Goal: Task Accomplishment & Management: Complete application form

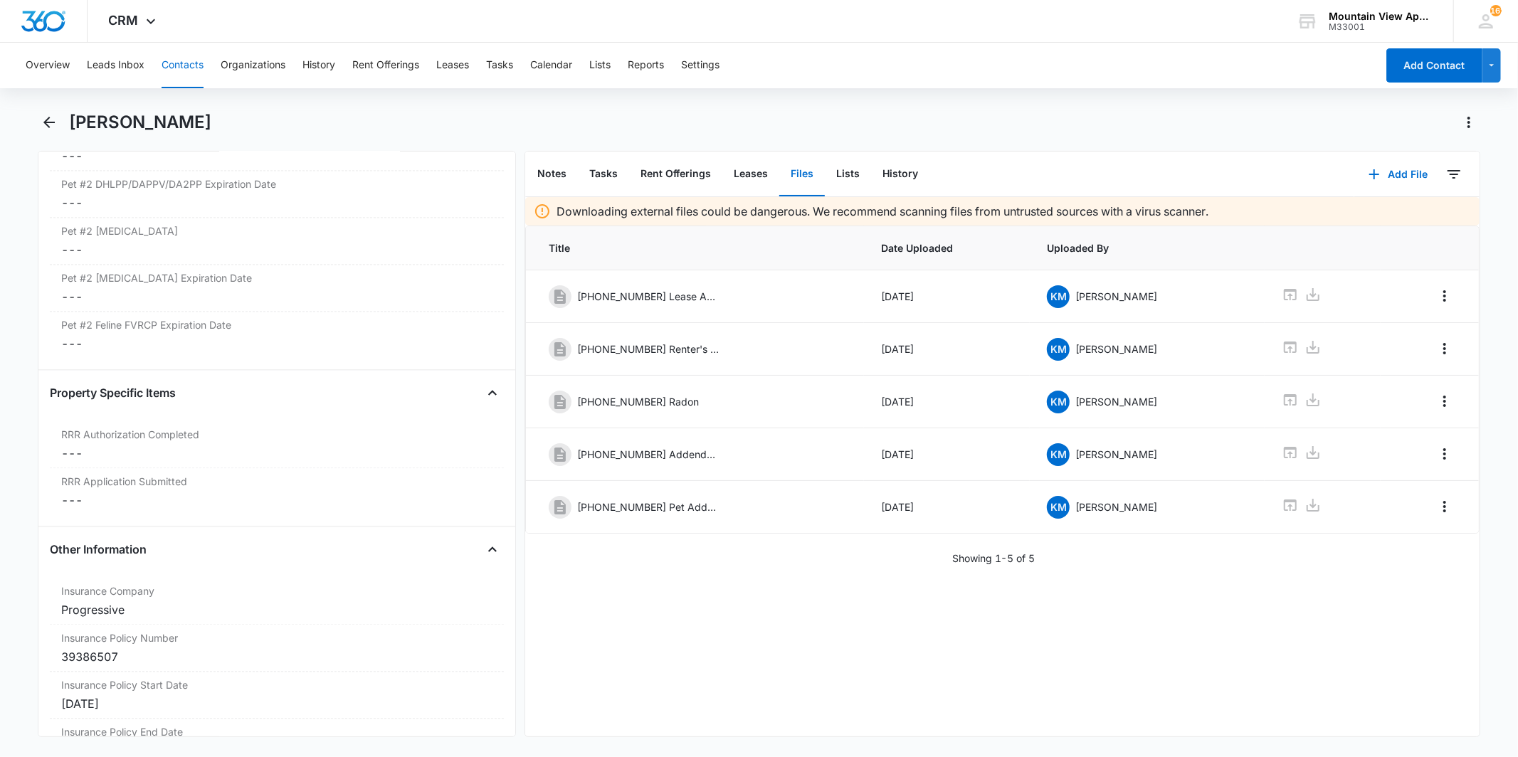
scroll to position [3239, 0]
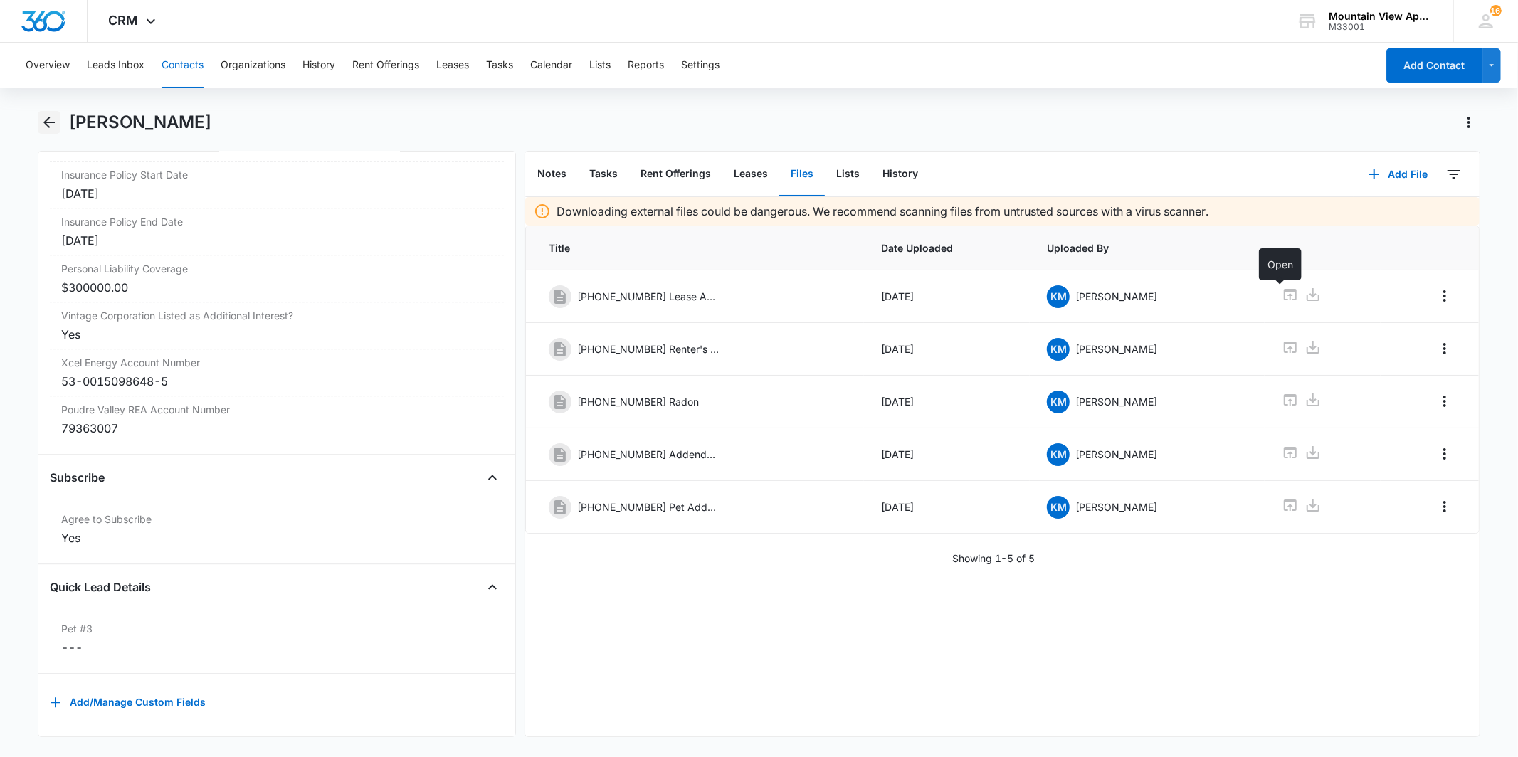
click at [51, 120] on icon "Back" at bounding box center [49, 122] width 17 height 17
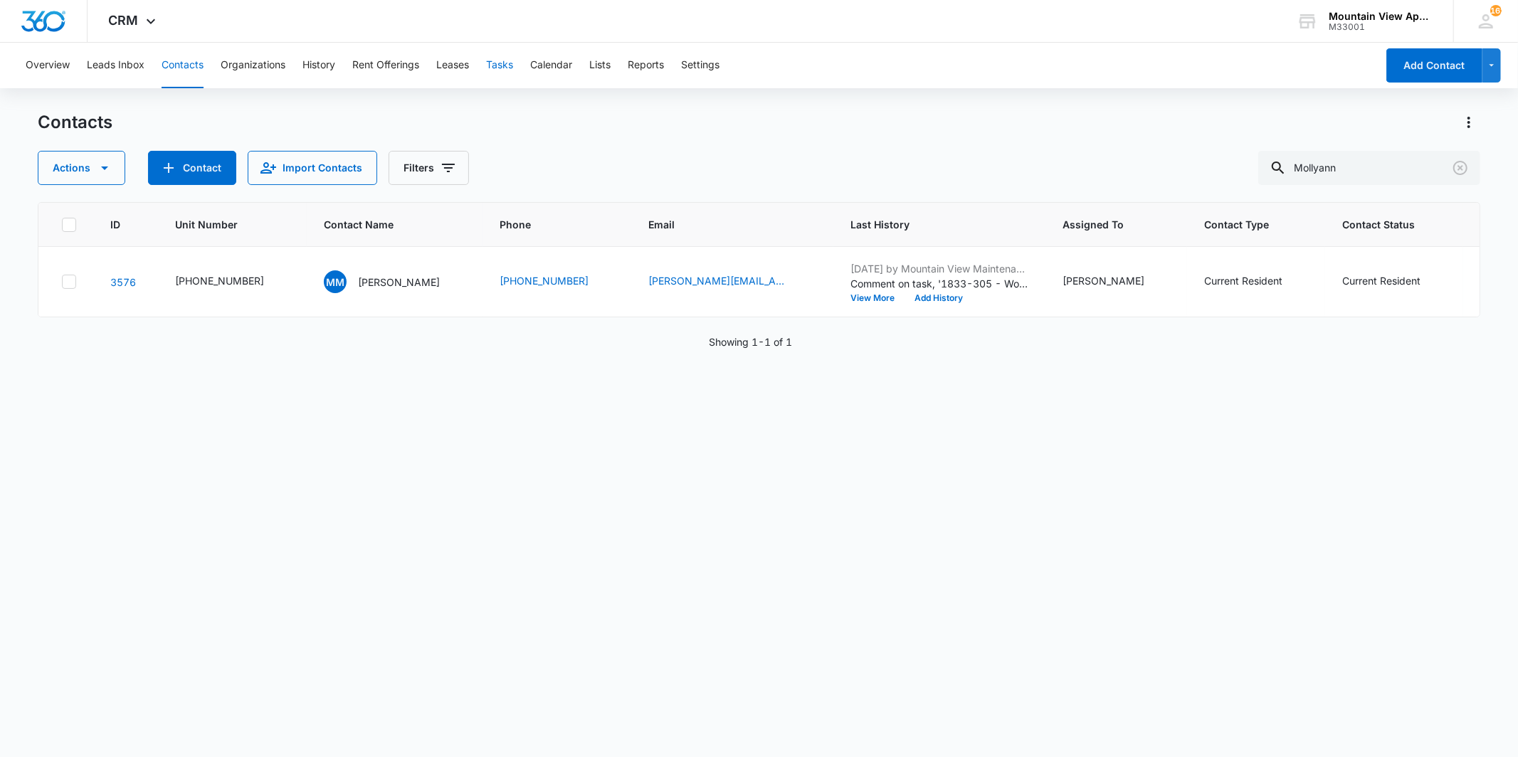
click at [502, 71] on button "Tasks" at bounding box center [499, 66] width 27 height 46
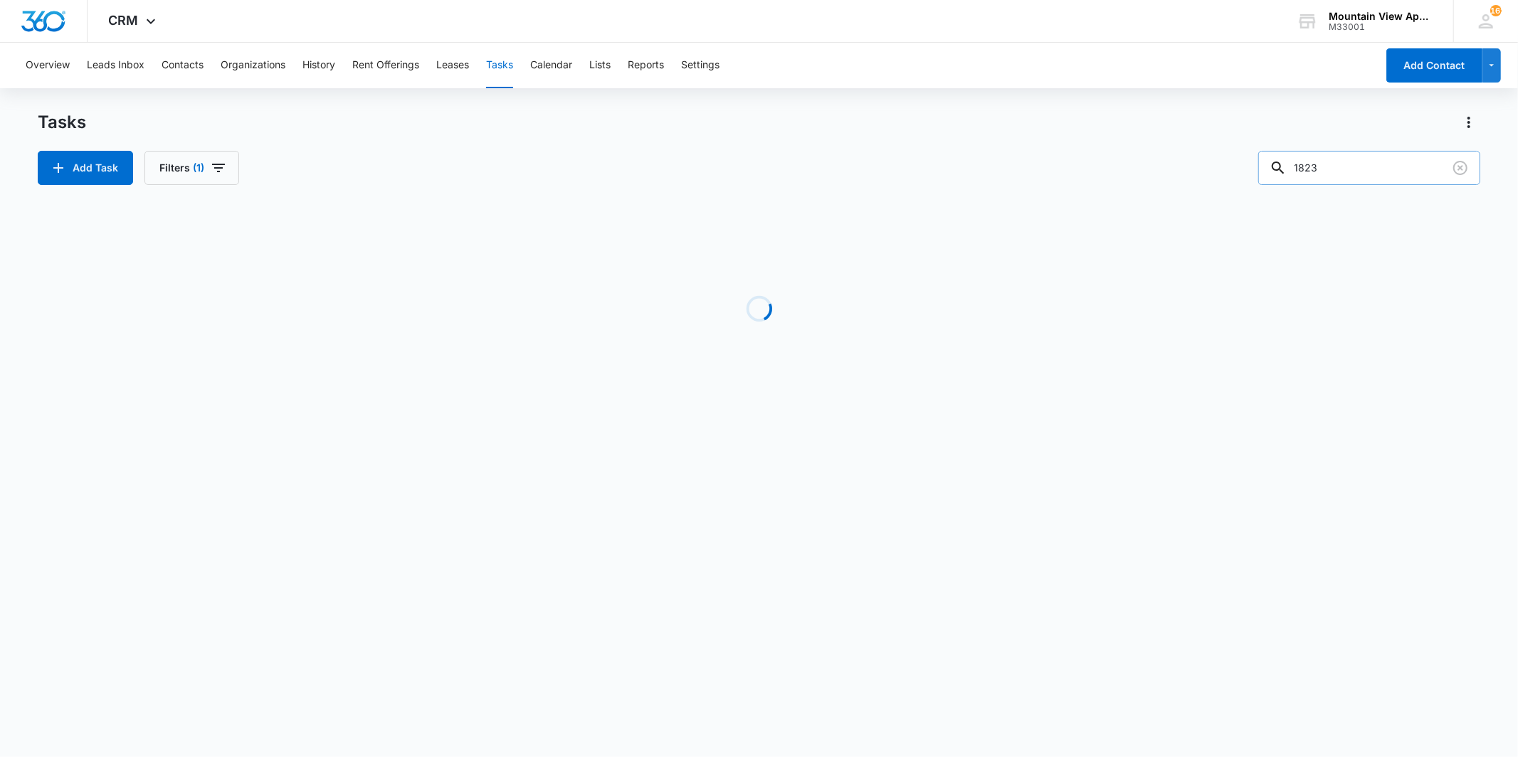
click at [1372, 169] on input "1823" at bounding box center [1369, 168] width 222 height 34
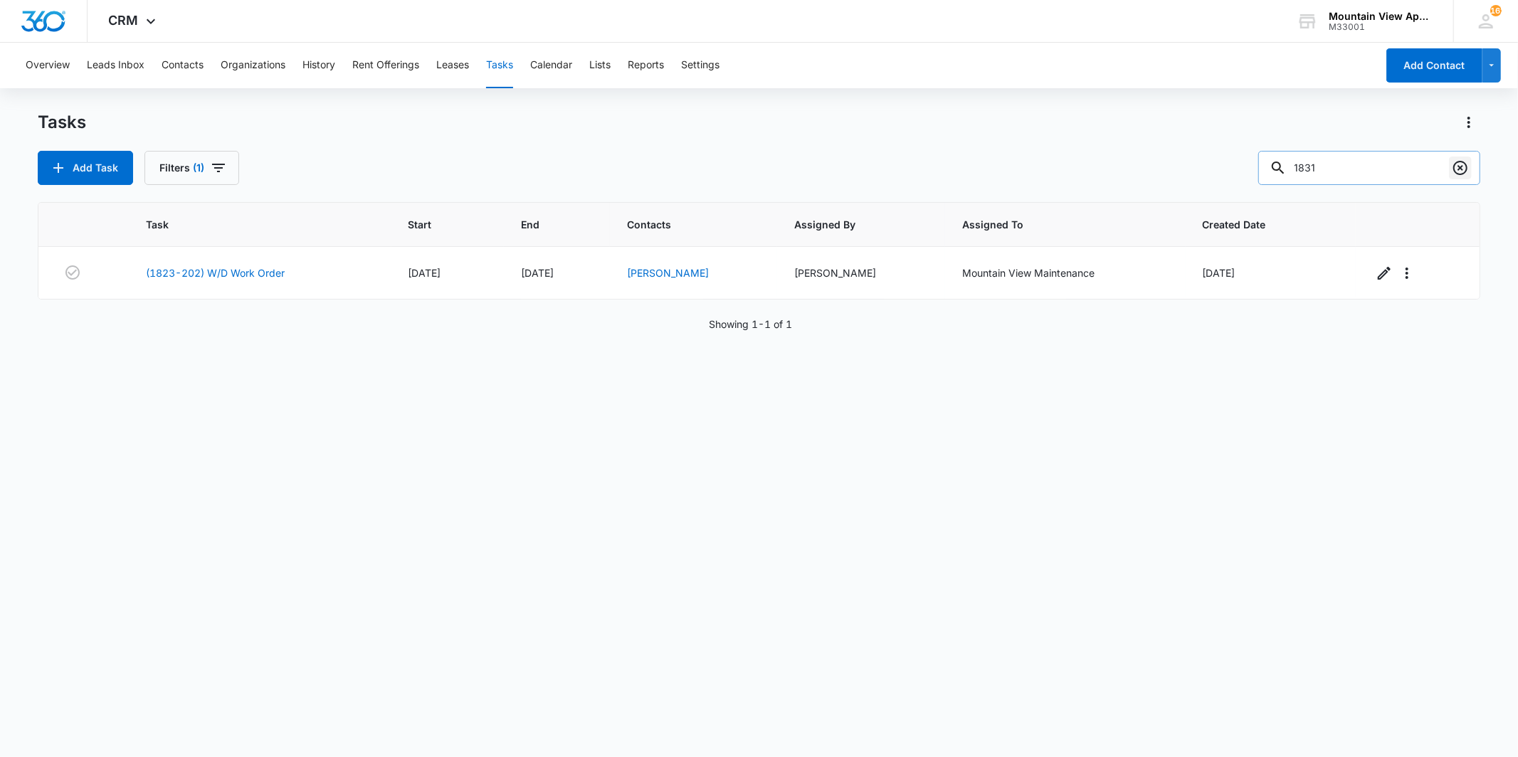
type input "1831"
click at [1462, 169] on icon "Clear" at bounding box center [1459, 167] width 17 height 17
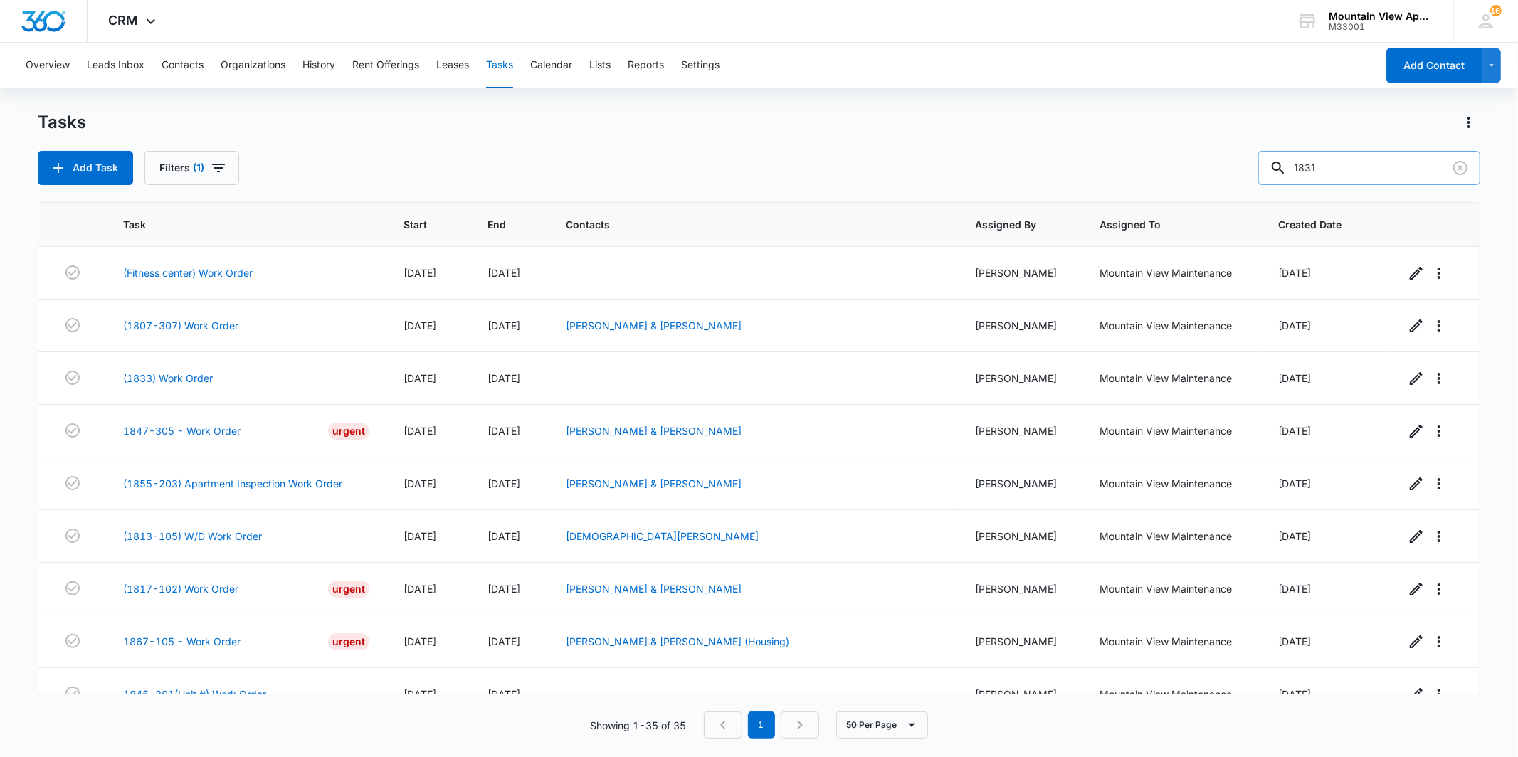
type input "1831"
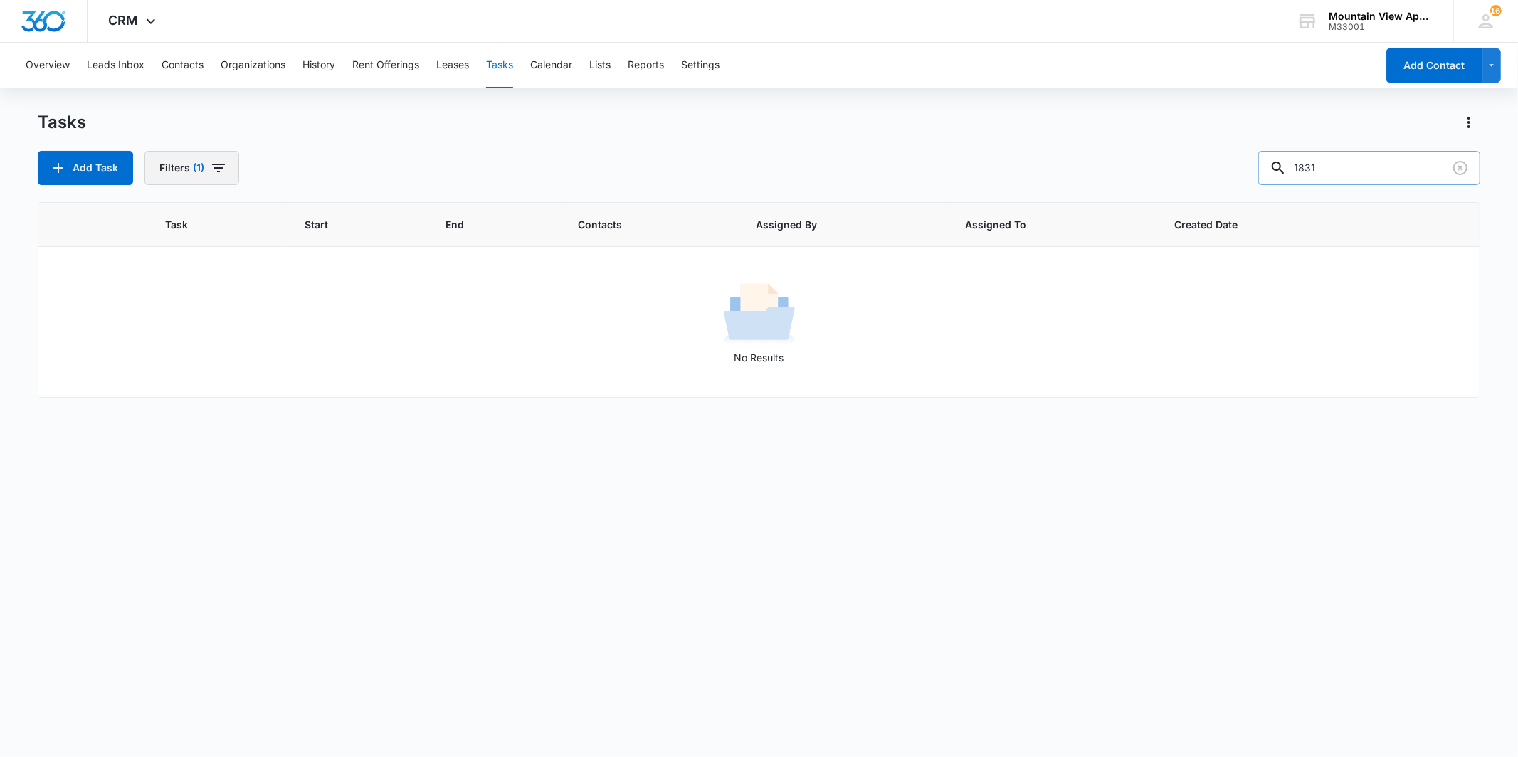
click at [204, 169] on button "Filters (1)" at bounding box center [191, 168] width 95 height 34
click at [189, 344] on label "Complete" at bounding box center [244, 338] width 164 height 15
click at [162, 339] on input "Complete" at bounding box center [162, 338] width 1 height 1
radio input "false"
radio input "true"
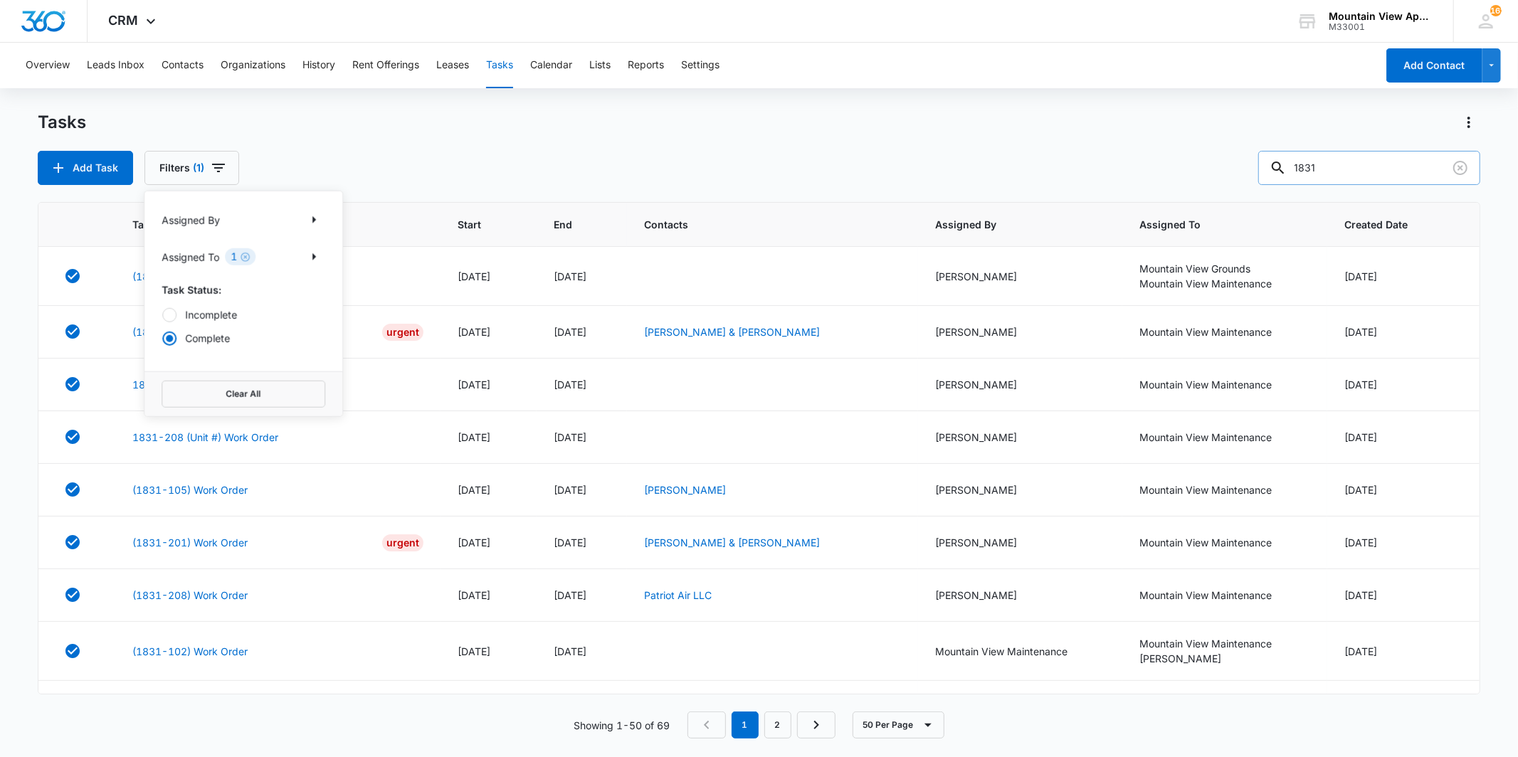
click at [408, 147] on div "Tasks Add Task Filters (1) Assigned By Assigned To 1 Task Status: Incomplete Co…" at bounding box center [758, 148] width 1441 height 74
click at [1446, 179] on input "1831" at bounding box center [1369, 168] width 222 height 34
click at [1463, 162] on icon "Clear" at bounding box center [1460, 168] width 14 height 14
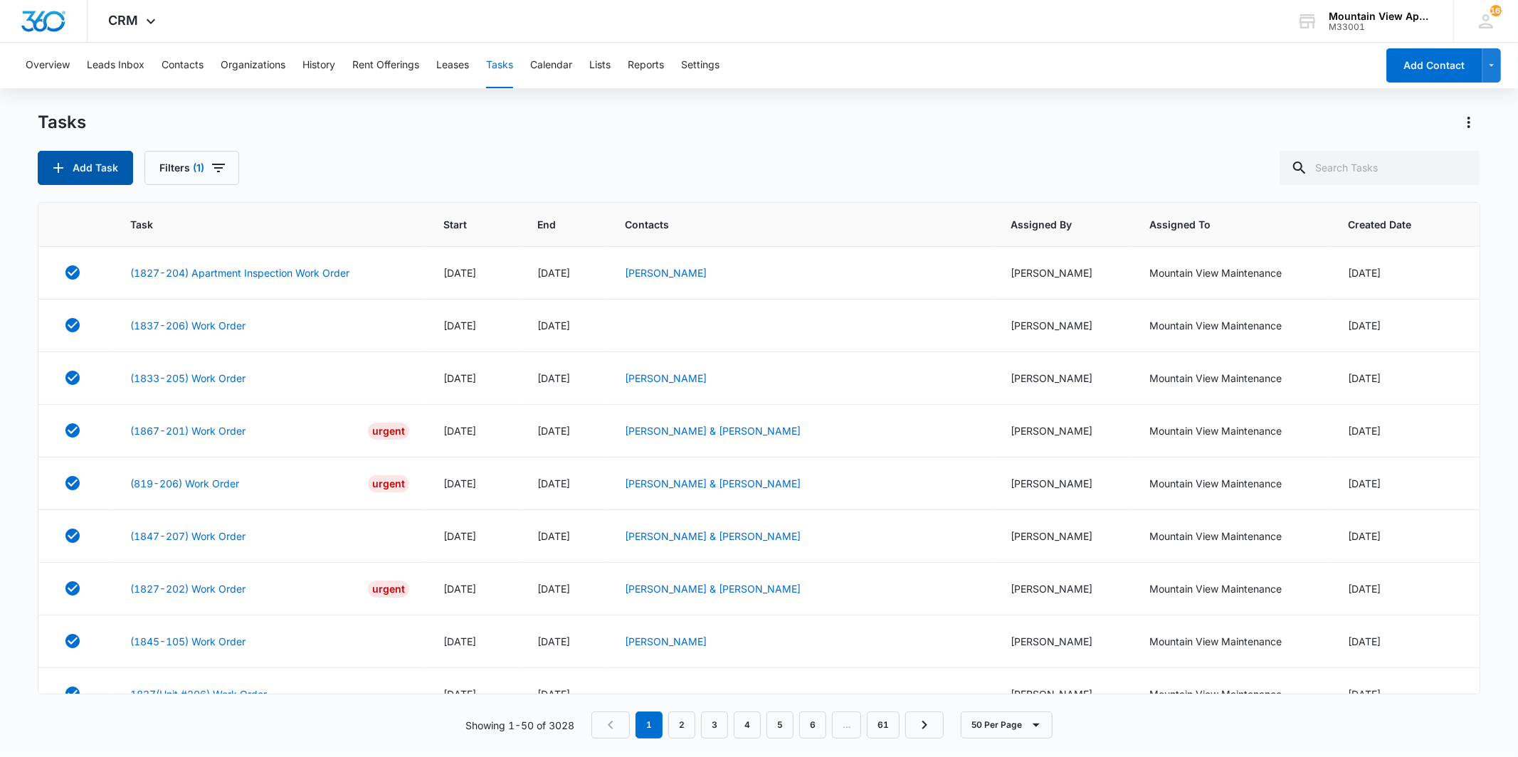
click at [88, 167] on button "Add Task" at bounding box center [85, 168] width 95 height 34
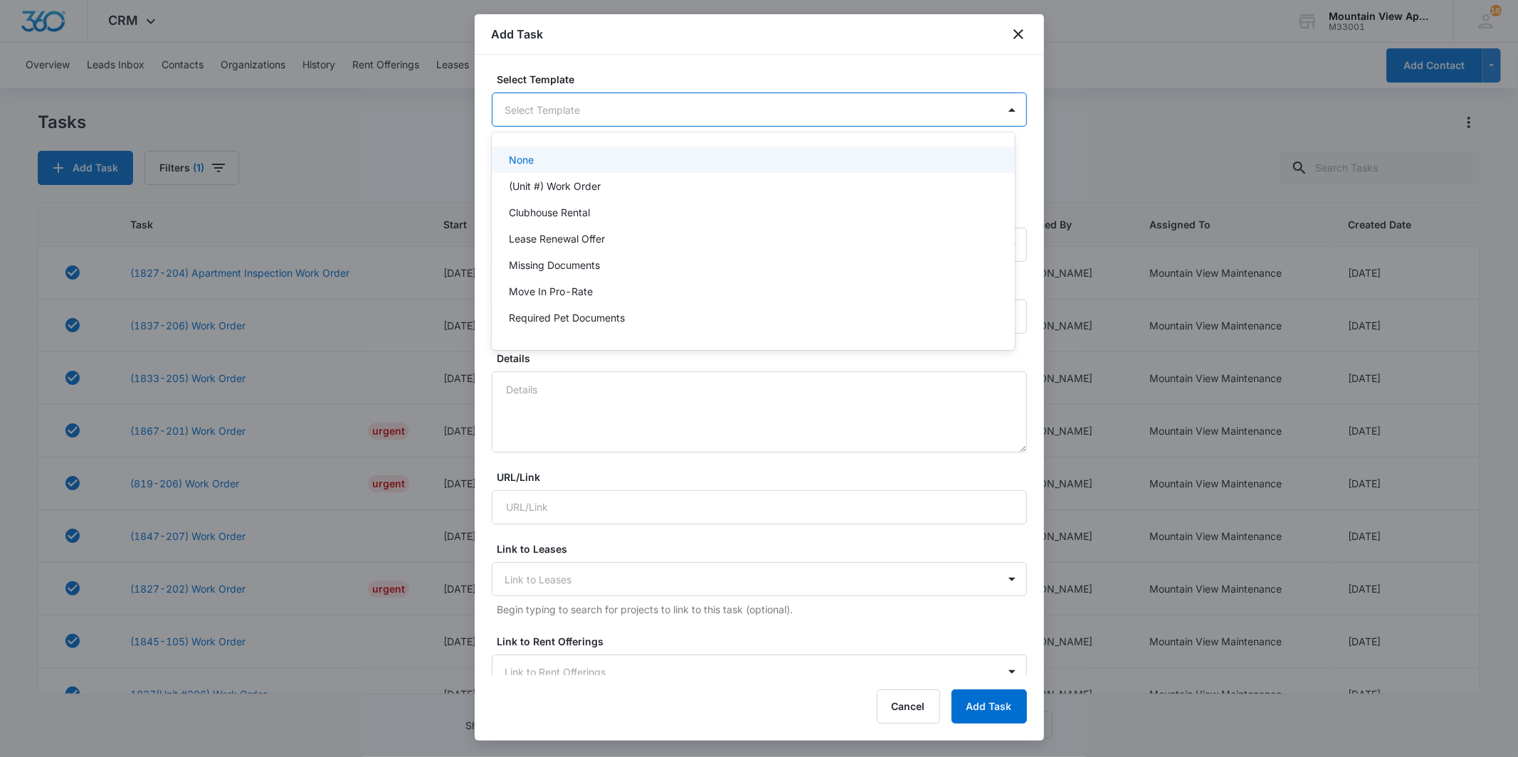
click at [667, 107] on body "CRM Apps Reputation Websites Forms CRM Email Social Content Ads Intelligence Fi…" at bounding box center [759, 378] width 1518 height 757
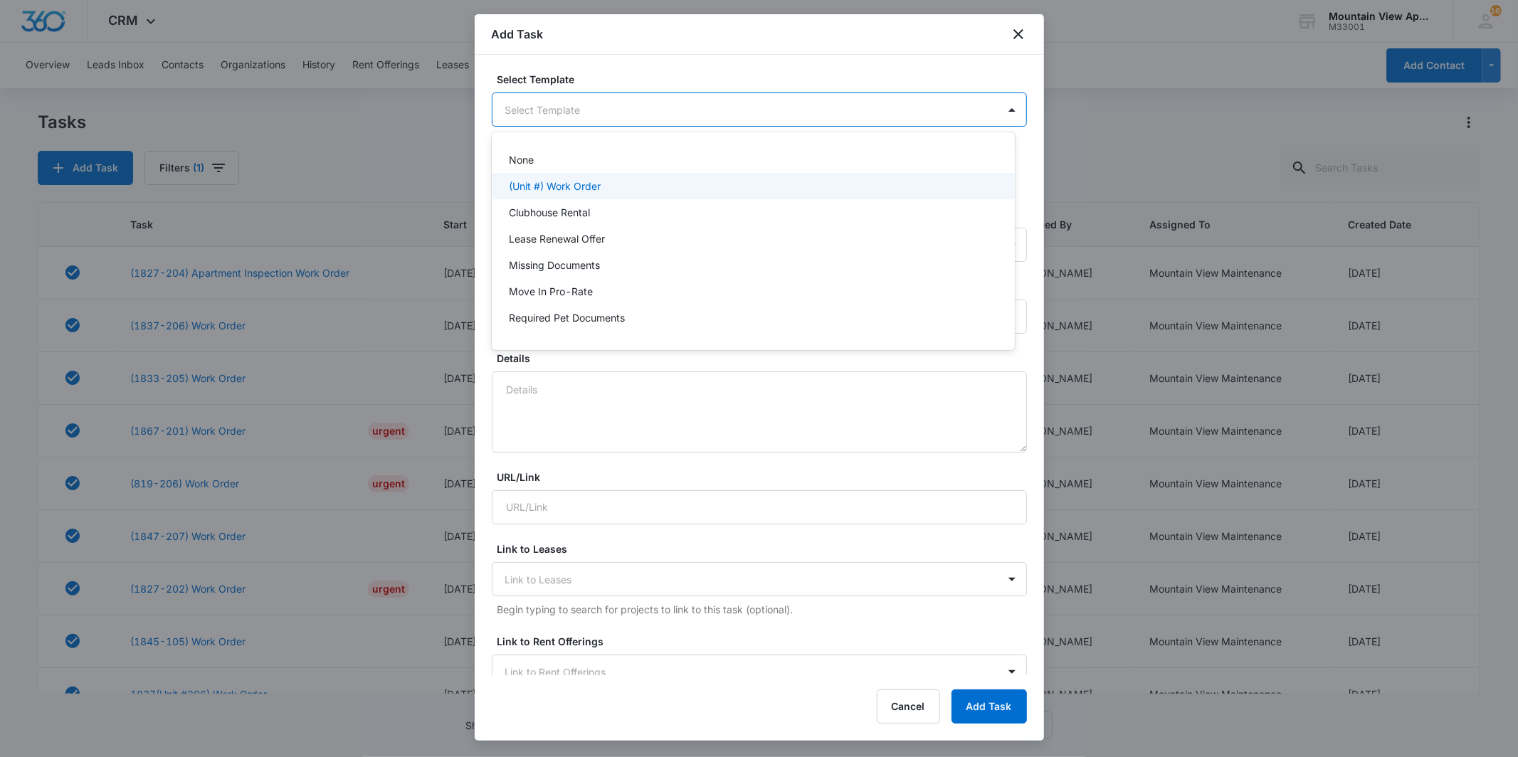
click at [658, 191] on div "(Unit #) Work Order" at bounding box center [752, 186] width 486 height 15
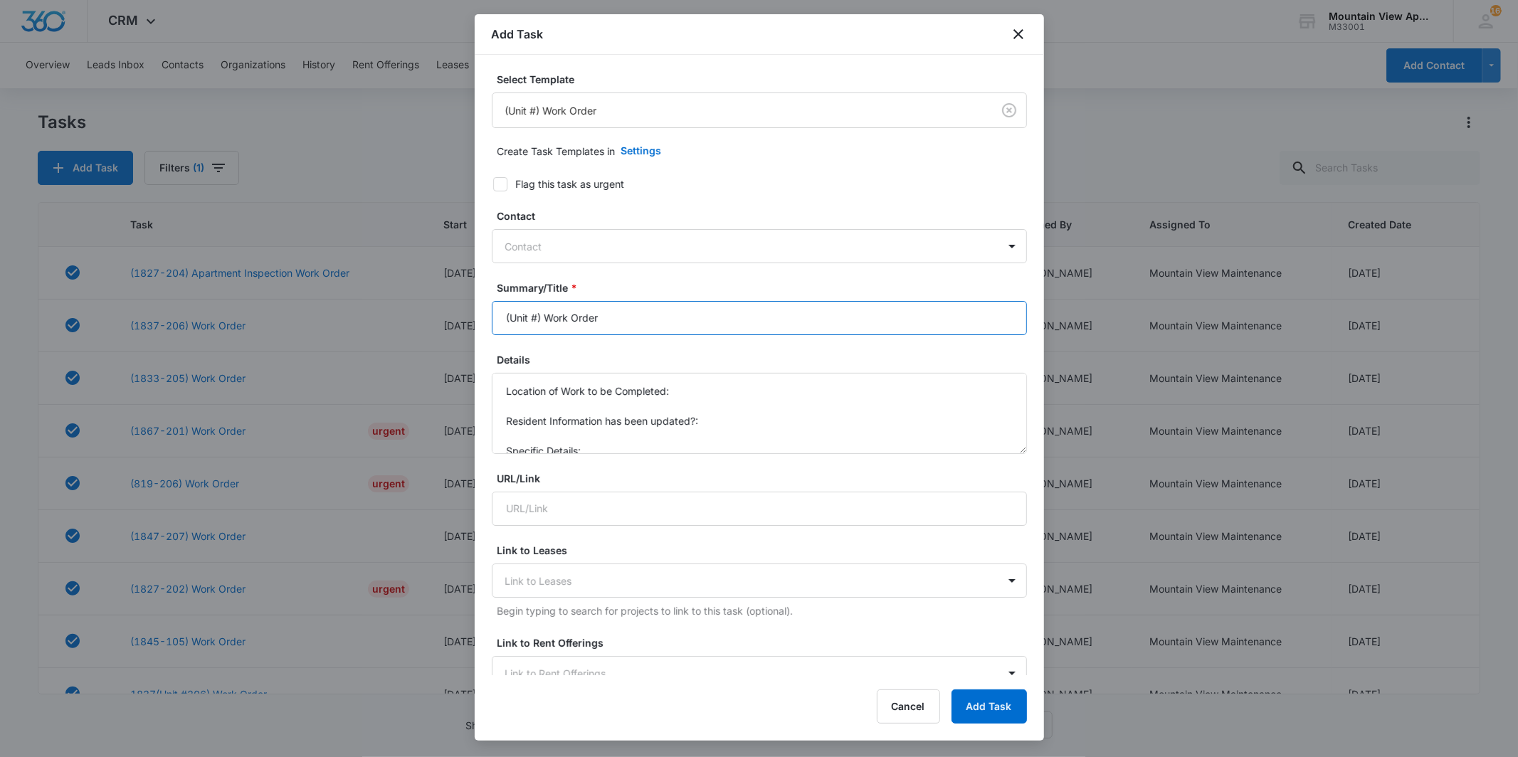
click at [535, 314] on input "(Unit #) Work Order" at bounding box center [759, 318] width 535 height 34
type input "(1831-206) Work Order"
click at [731, 395] on textarea "Location of Work to be Completed: Resident Information has been updated?: Speci…" at bounding box center [759, 413] width 535 height 81
type textarea "Location of Work to be Completed: Laundry Resident Information has been updated…"
click at [559, 316] on input "(1831-206) Work Order" at bounding box center [759, 318] width 535 height 34
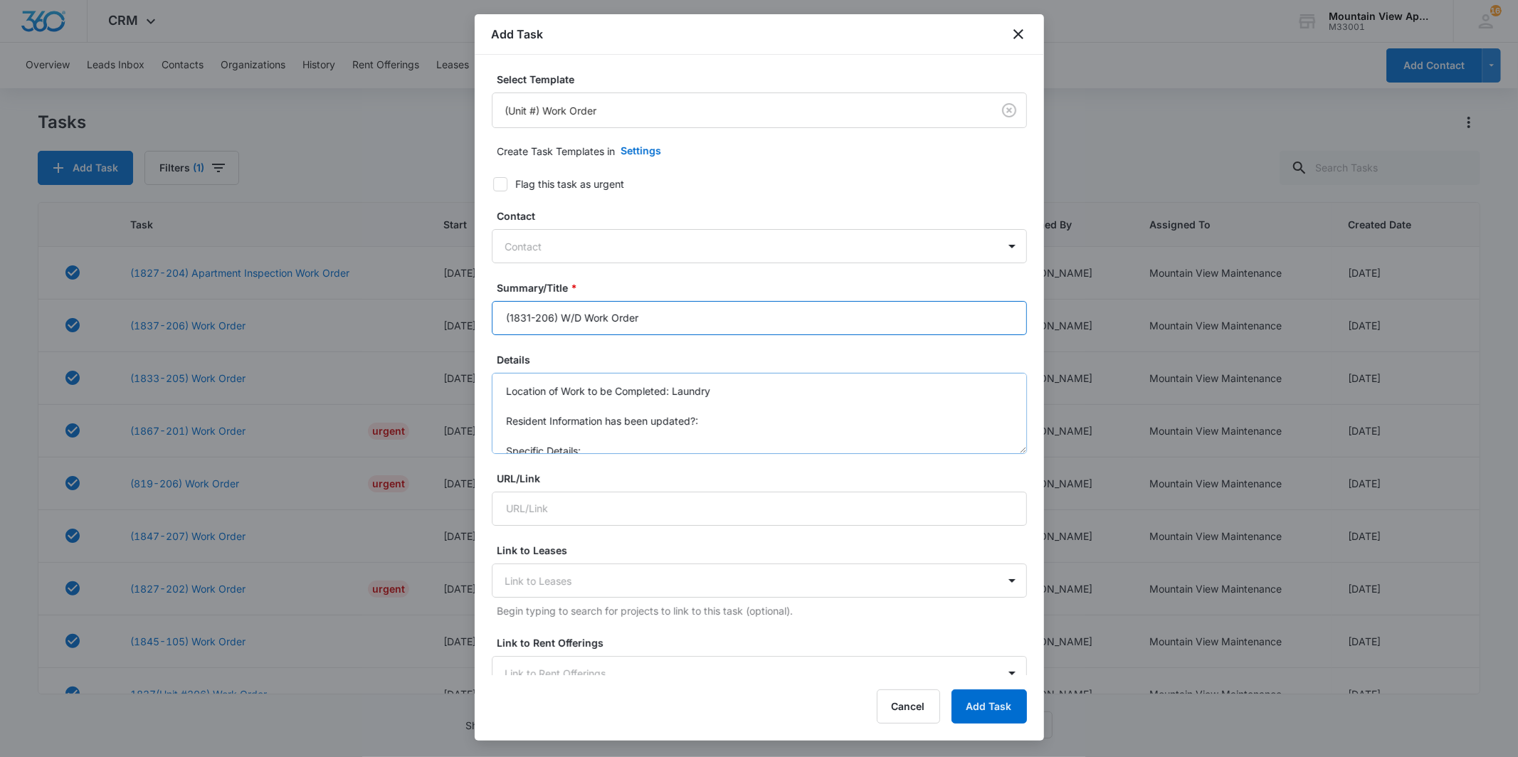
type input "(1831-206) W/D Work Order"
click at [752, 414] on textarea "Location of Work to be Completed: Laundry Resident Information has been updated…" at bounding box center [759, 413] width 535 height 81
click at [716, 435] on textarea "Location of Work to be Completed: Laundry Resident Information has been updated…" at bounding box center [759, 413] width 535 height 81
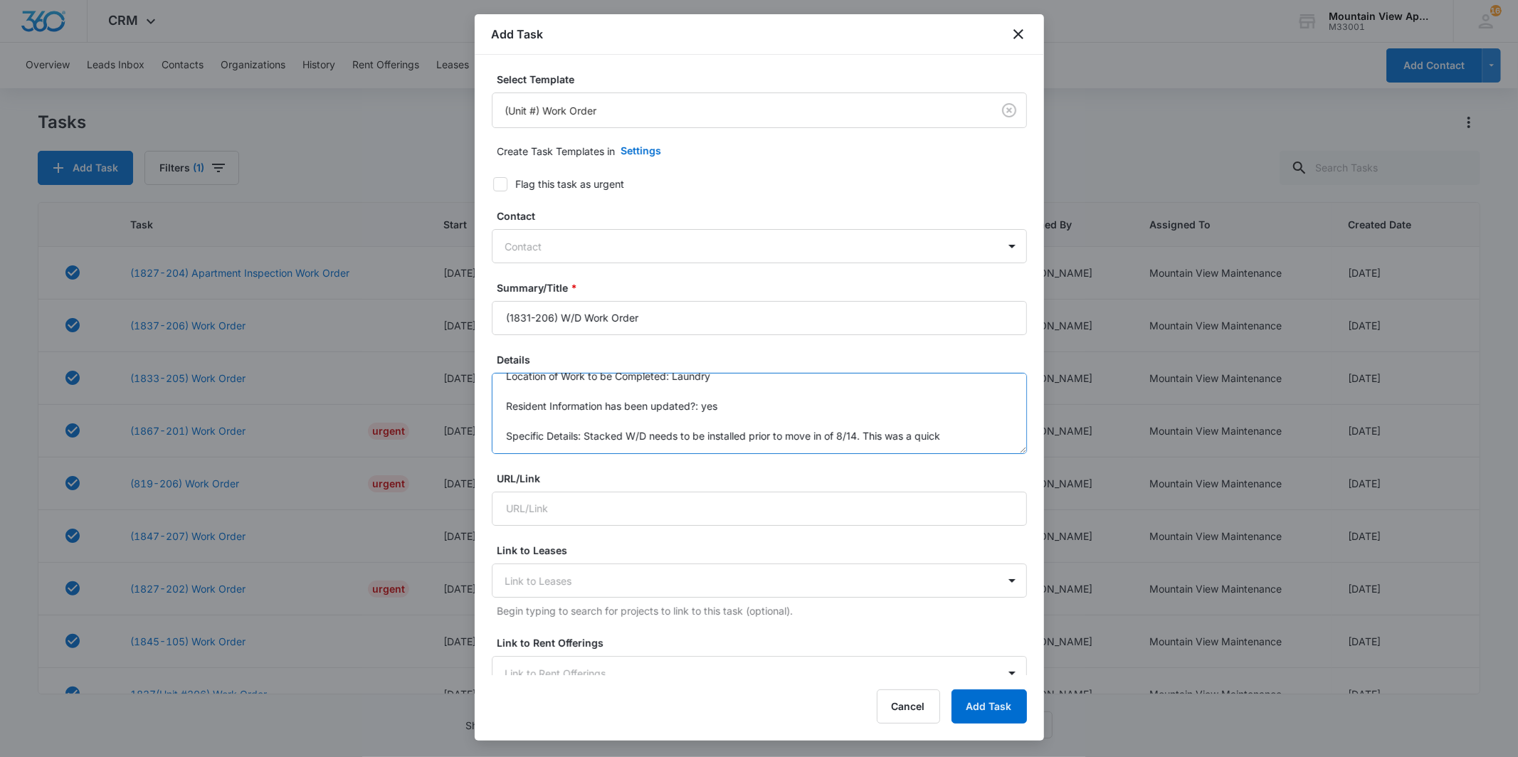
click at [948, 436] on textarea "Location of Work to be Completed: Laundry Resident Information has been updated…" at bounding box center [759, 413] width 535 height 81
click at [679, 445] on textarea "Location of Work to be Completed: Laundry Resident Information has been updated…" at bounding box center [759, 413] width 535 height 81
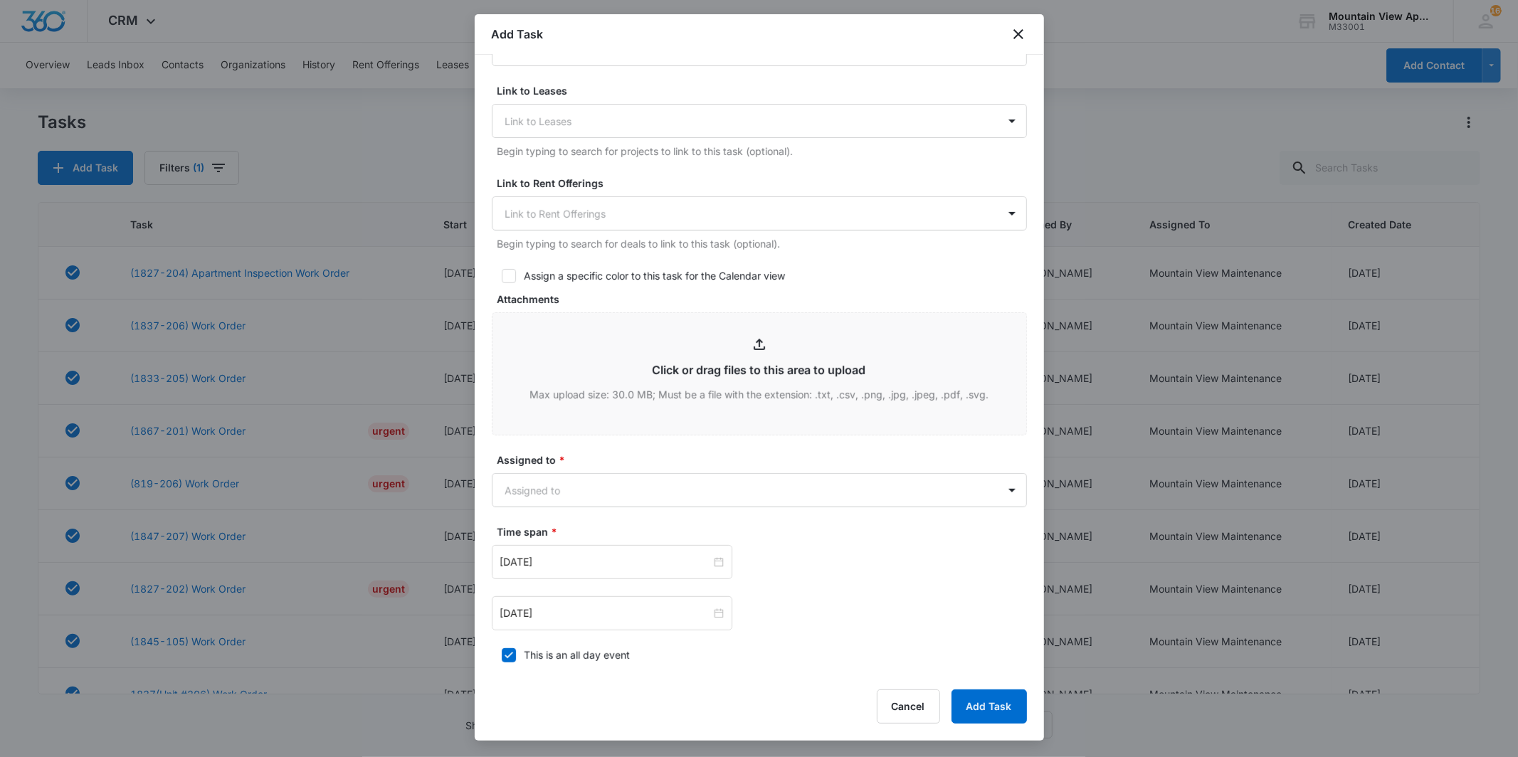
scroll to position [657, 0]
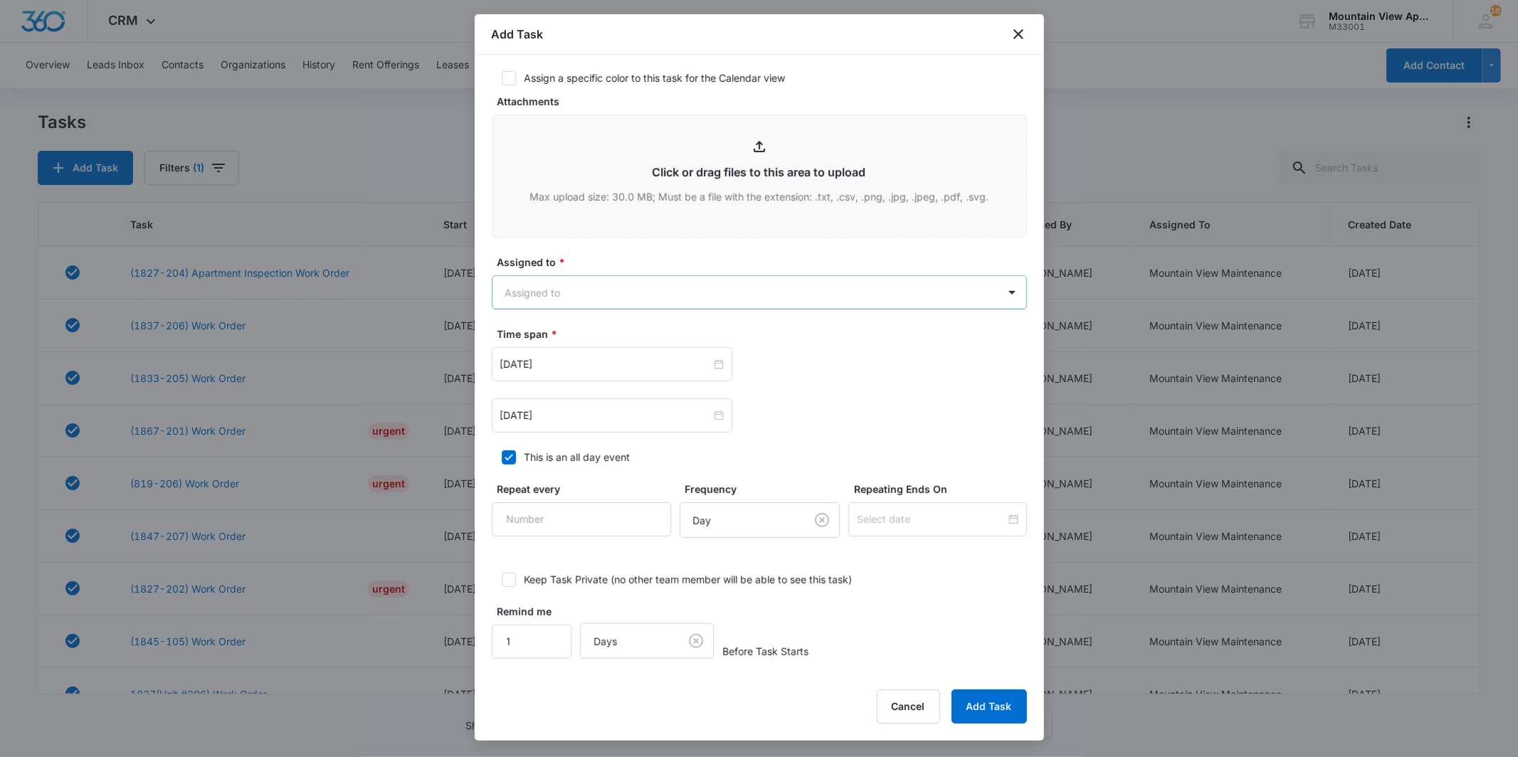
type textarea "Location of Work to be Completed: Laundry Resident Information has been updated…"
click at [615, 294] on body "CRM Apps Reputation Websites Forms CRM Email Social Content Ads Intelligence Fi…" at bounding box center [759, 378] width 1518 height 757
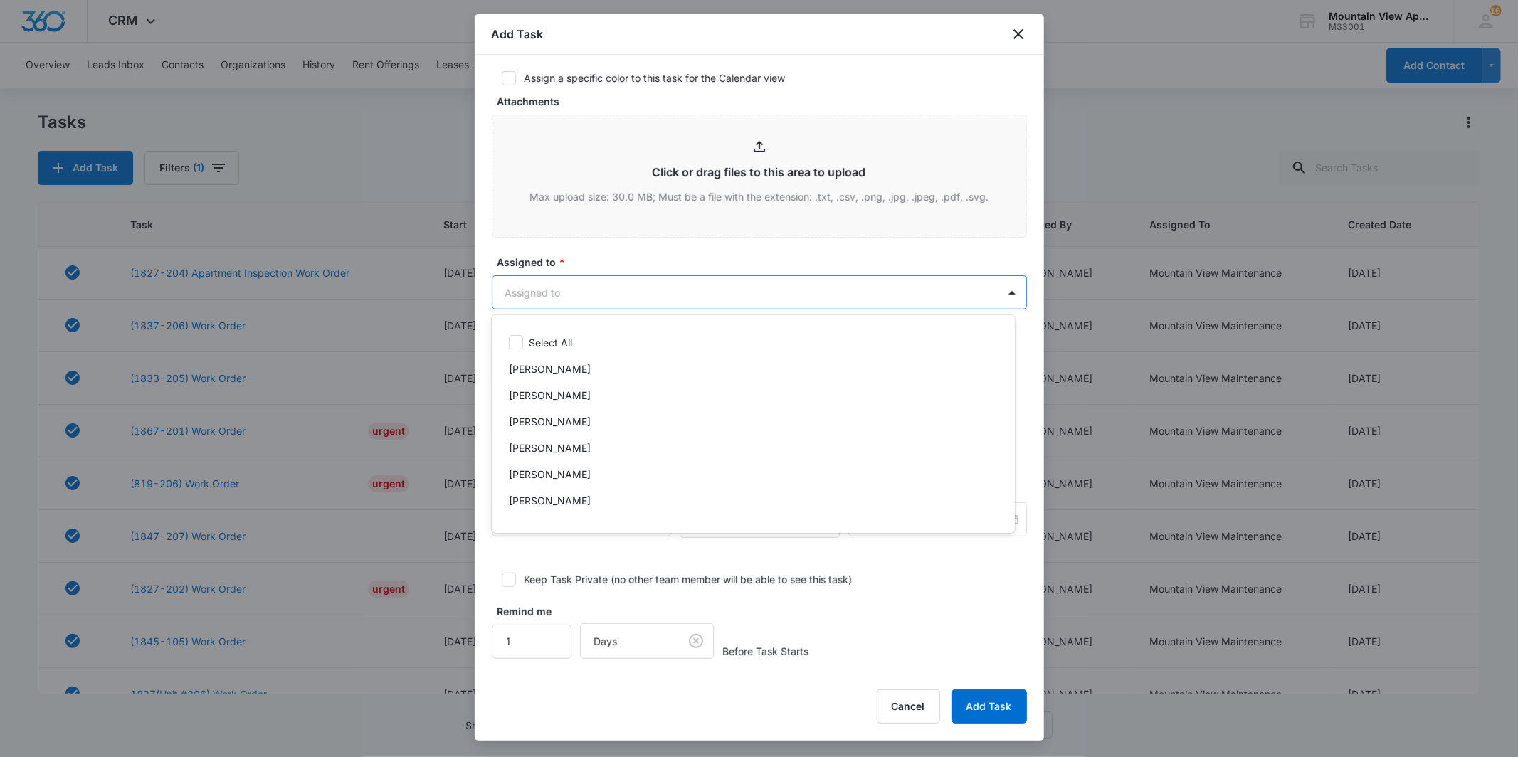
scroll to position [310, 0]
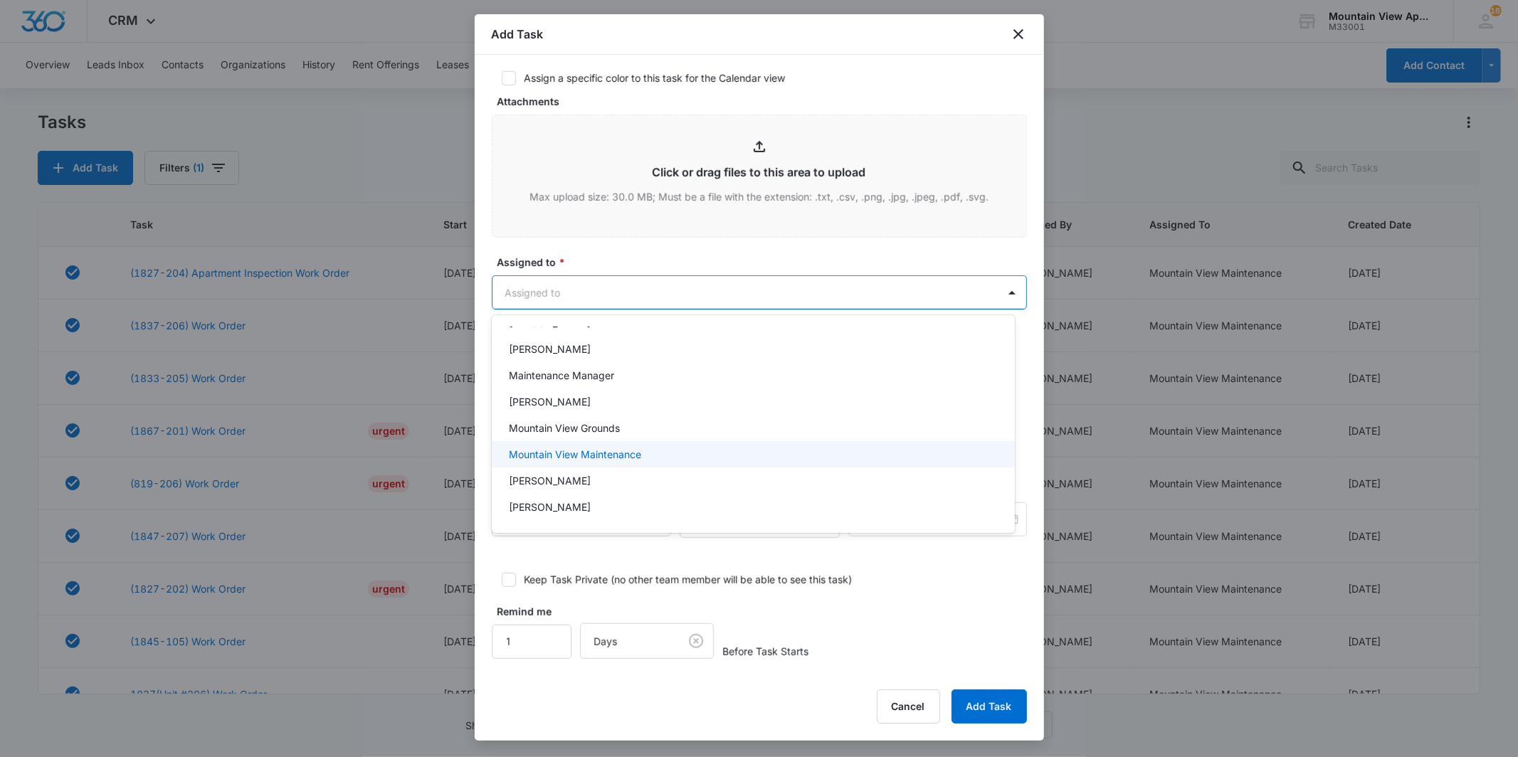
click at [637, 451] on p "Mountain View Maintenance" at bounding box center [575, 454] width 132 height 15
click at [695, 287] on div at bounding box center [759, 378] width 1518 height 757
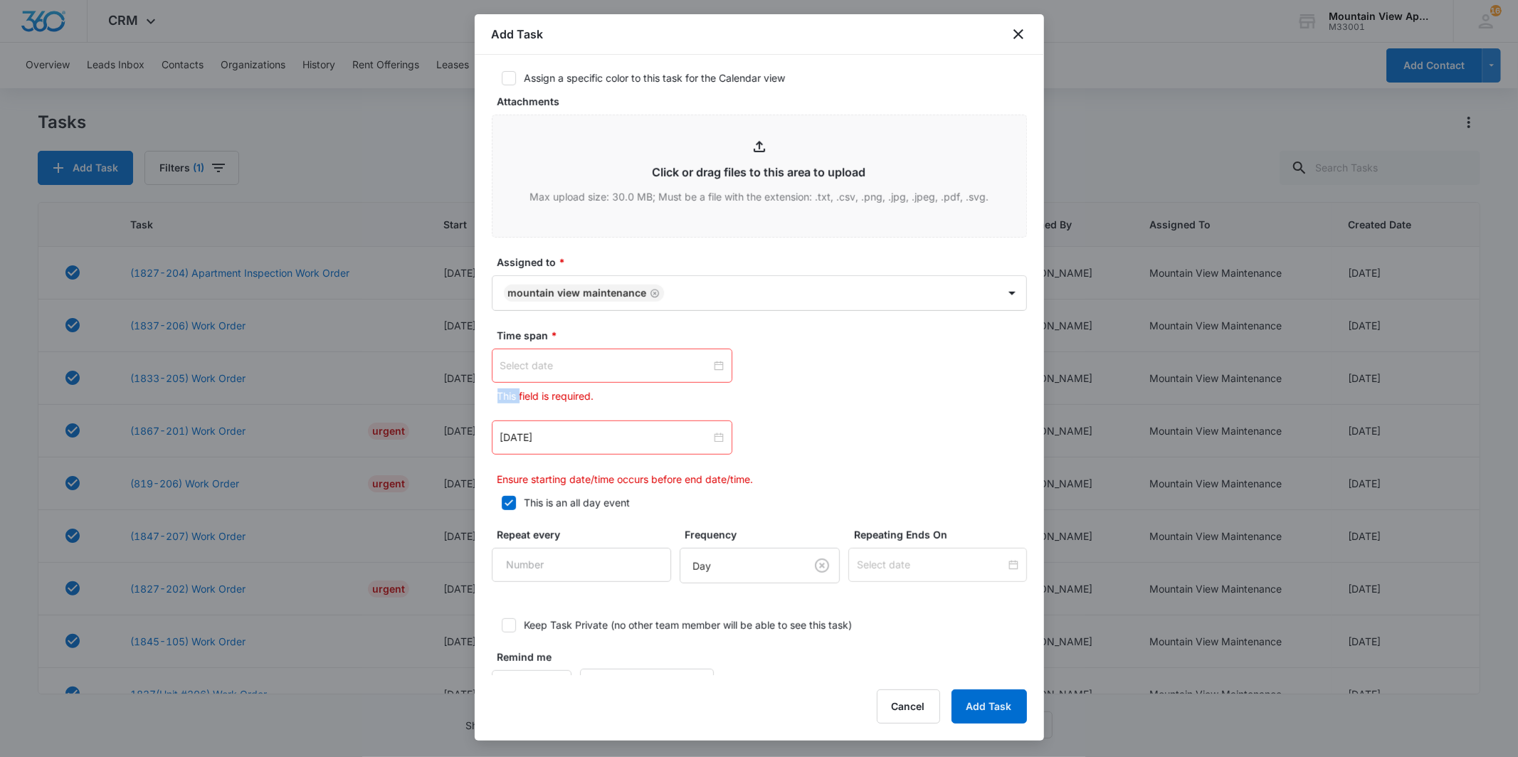
click at [714, 364] on div at bounding box center [611, 366] width 223 height 16
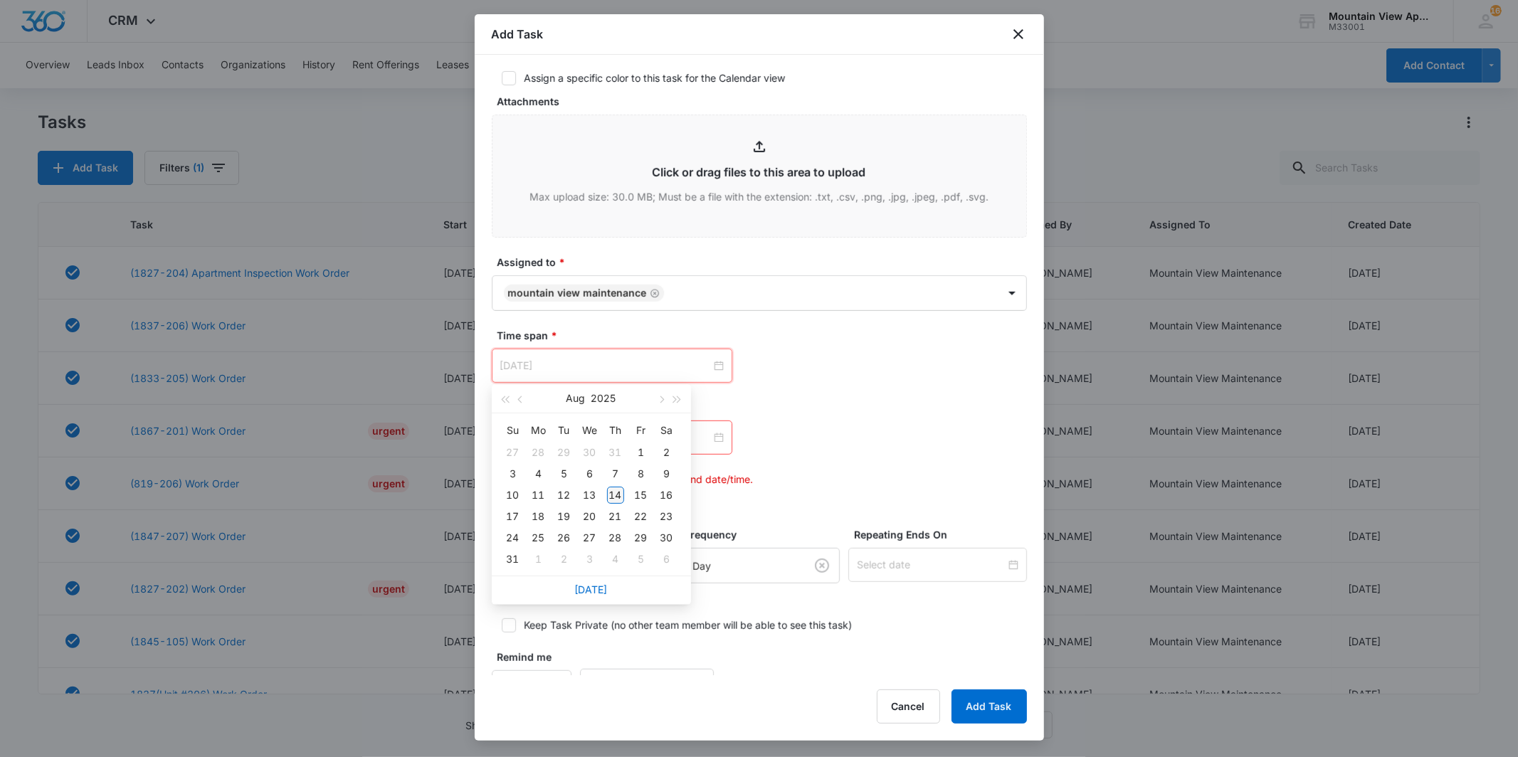
type input "[DATE]"
click at [616, 494] on div "14" at bounding box center [615, 495] width 17 height 17
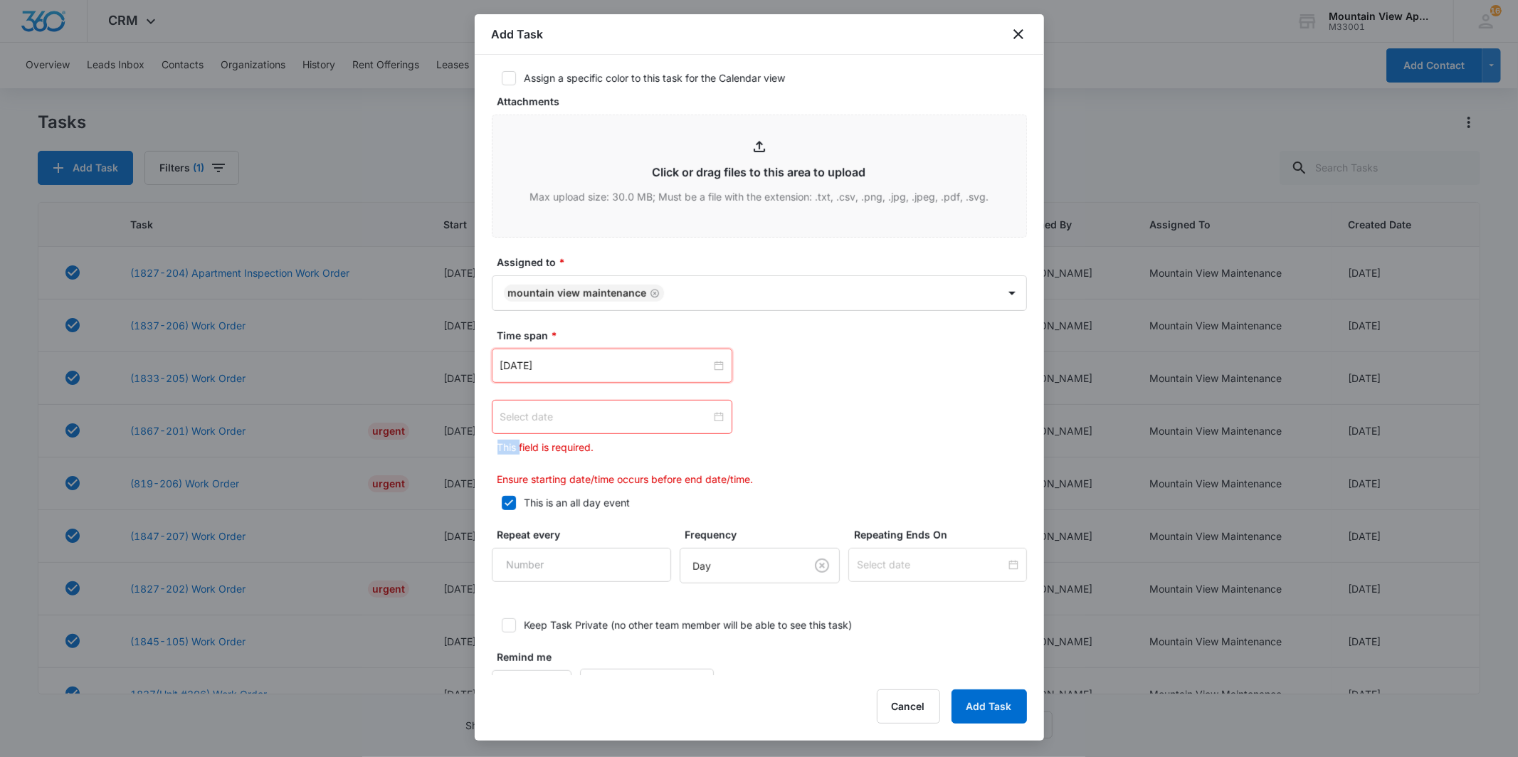
click at [714, 418] on div at bounding box center [611, 417] width 223 height 16
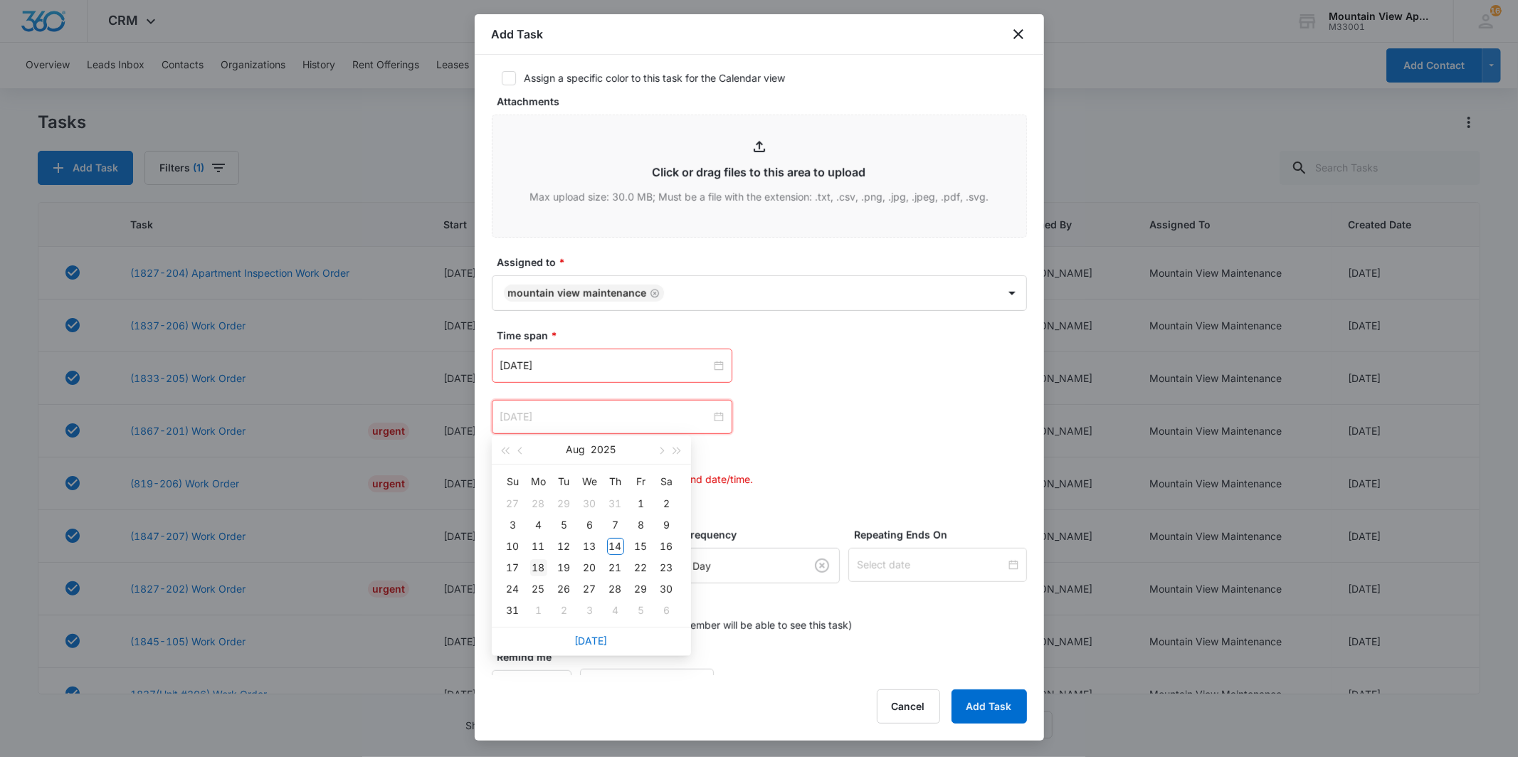
click at [539, 563] on div "18" at bounding box center [538, 567] width 17 height 17
type input "[DATE]"
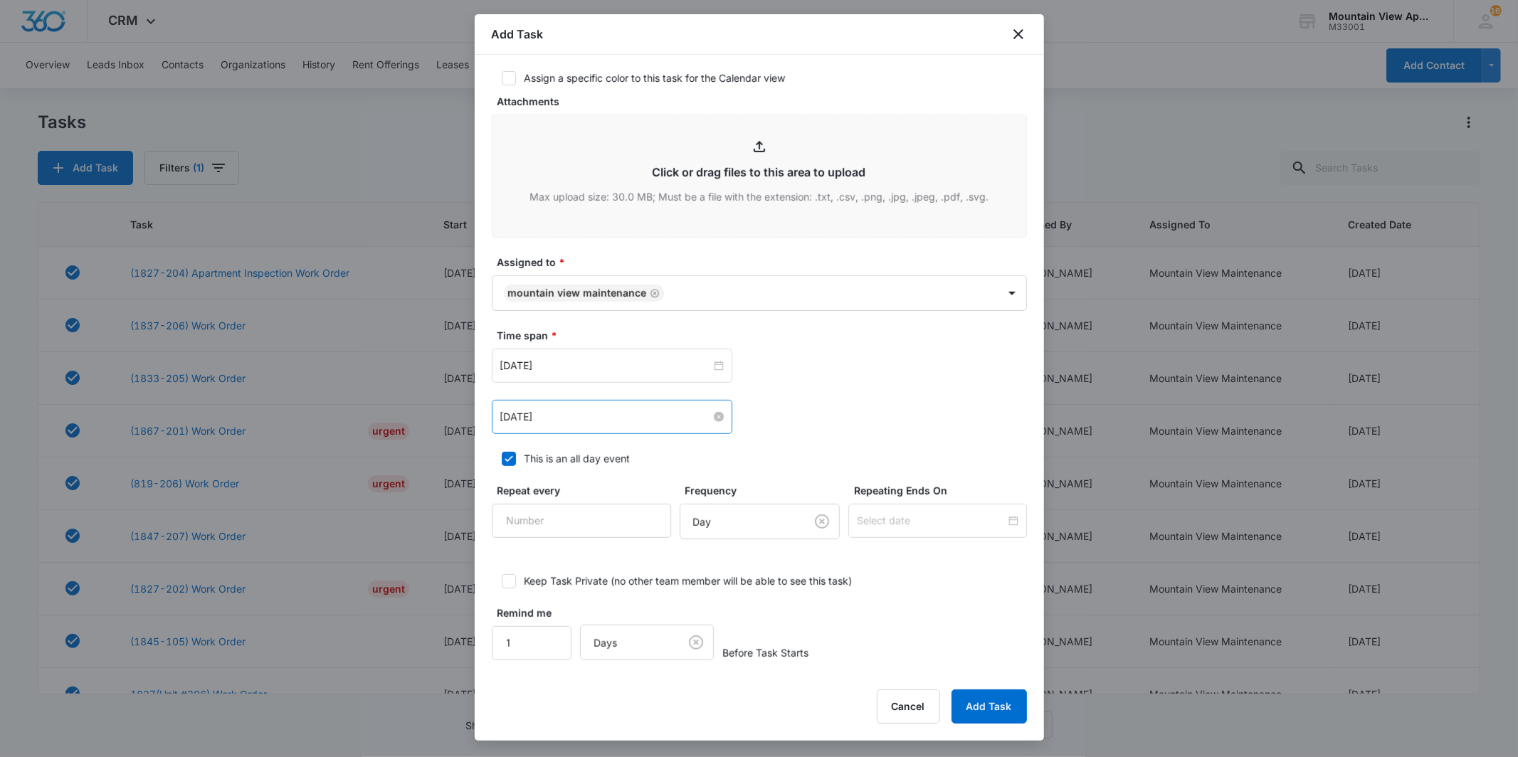
drag, startPoint x: 927, startPoint y: 373, endPoint x: 880, endPoint y: 415, distance: 63.0
click at [927, 374] on div "[DATE] [DATE] Su Mo Tu We Th Fr Sa 27 28 29 30 31 1 2 3 4 5 6 7 8 9 10 11 12 13…" at bounding box center [759, 366] width 535 height 34
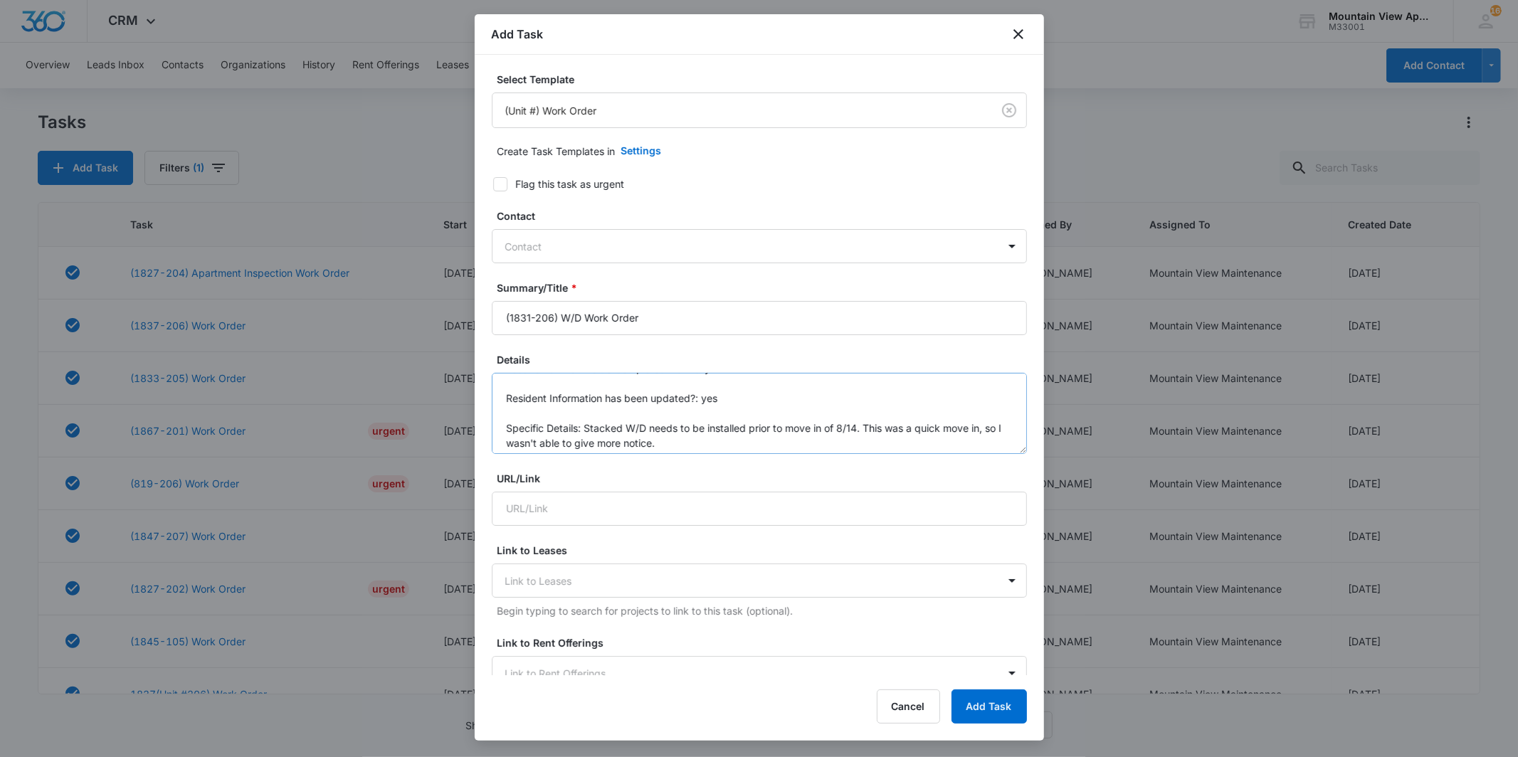
scroll to position [30, 0]
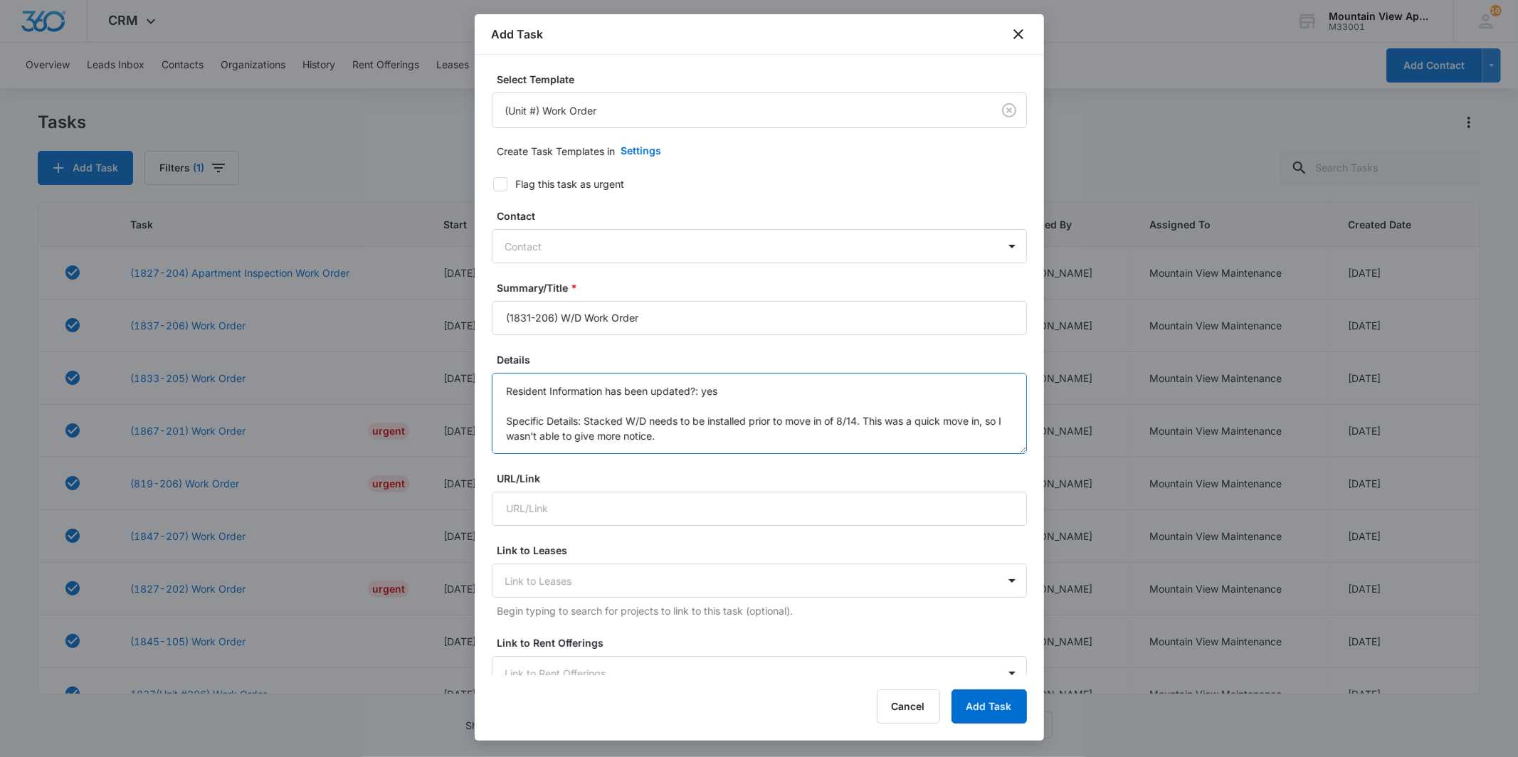
click at [855, 418] on textarea "Location of Work to be Completed: Laundry Resident Information has been updated…" at bounding box center [759, 413] width 535 height 81
click at [858, 420] on textarea "Location of Work to be Completed: Laundry Resident Information has been updated…" at bounding box center [759, 413] width 535 height 81
click at [798, 430] on textarea "Location of Work to be Completed: Laundry Resident Information has been updated…" at bounding box center [759, 413] width 535 height 81
type textarea "Location of Work to be Completed: Laundry Resident Information has been updated…"
click at [714, 438] on textarea "Location of Work to be Completed: Laundry Resident Information has been updated…" at bounding box center [759, 413] width 535 height 81
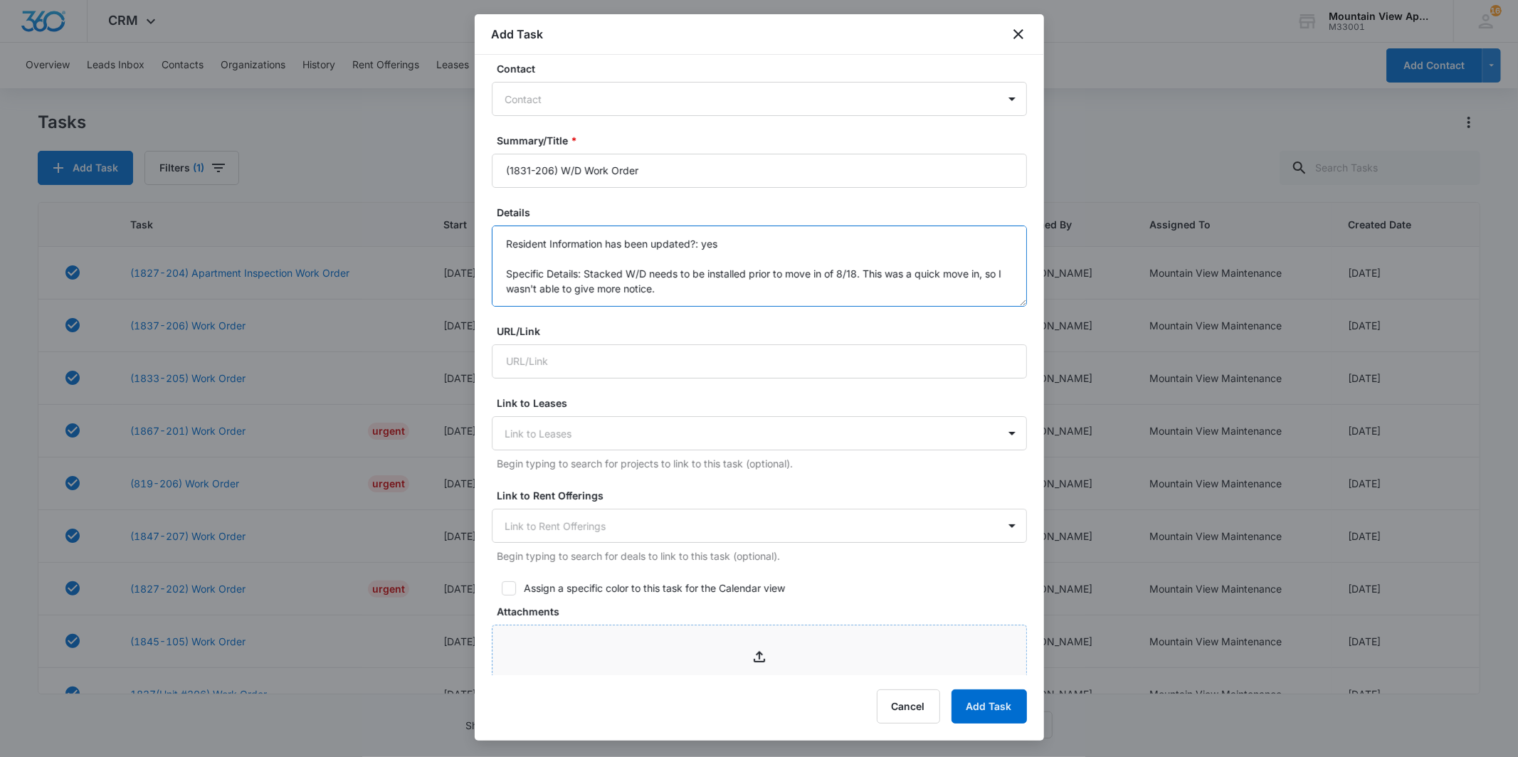
scroll to position [0, 0]
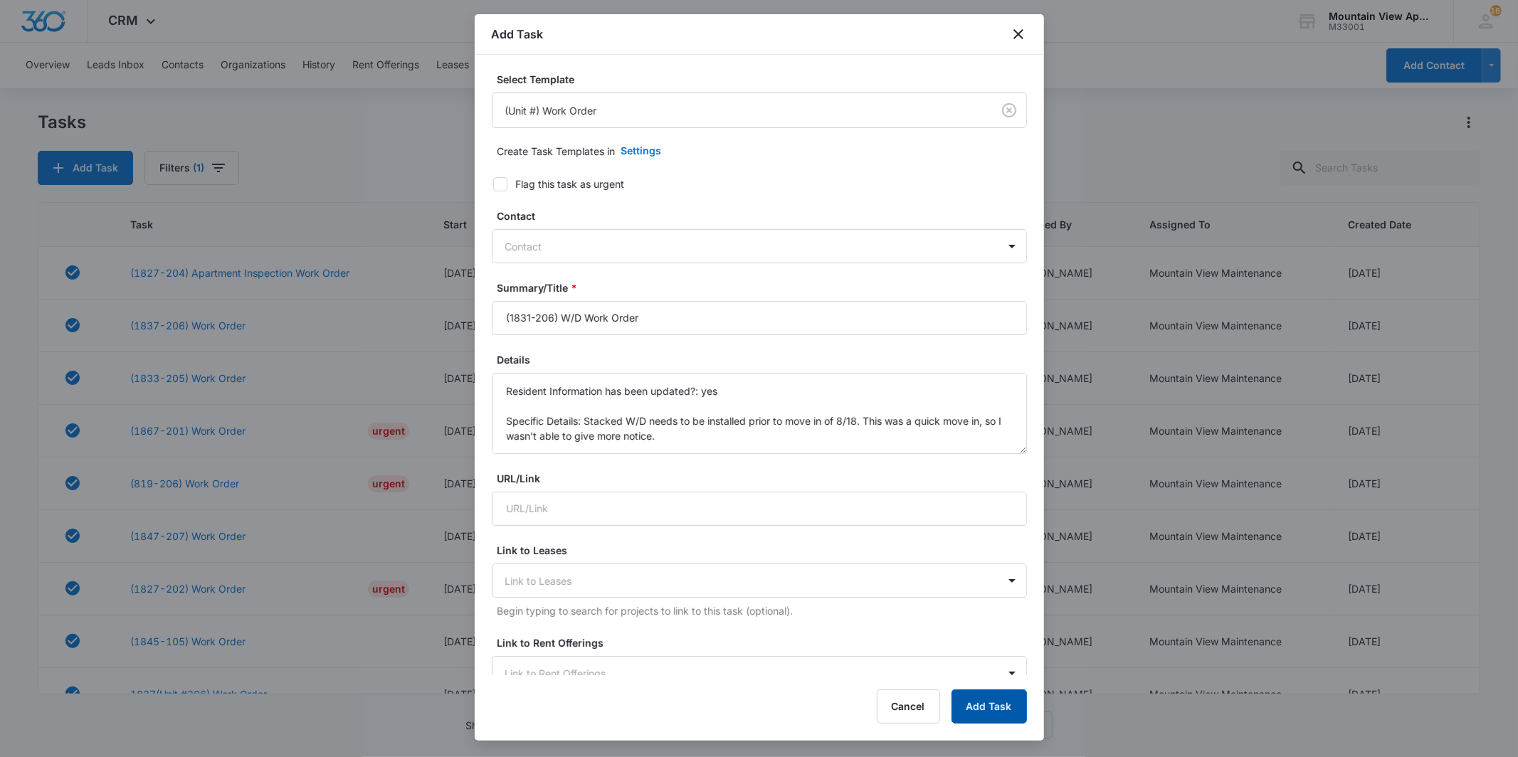
click at [985, 708] on button "Add Task" at bounding box center [988, 706] width 75 height 34
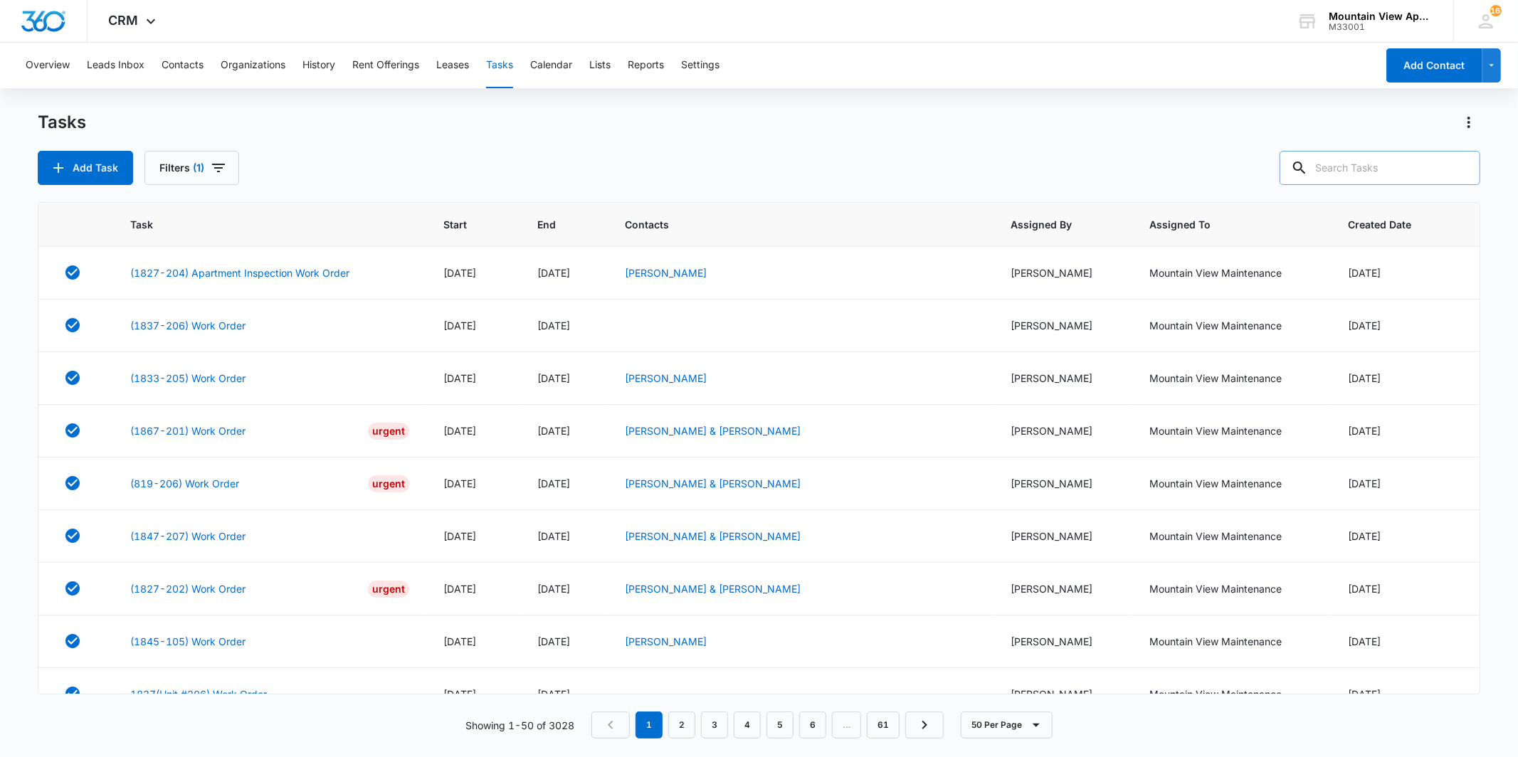
click at [1374, 175] on input "text" at bounding box center [1379, 168] width 201 height 34
type input "1831"
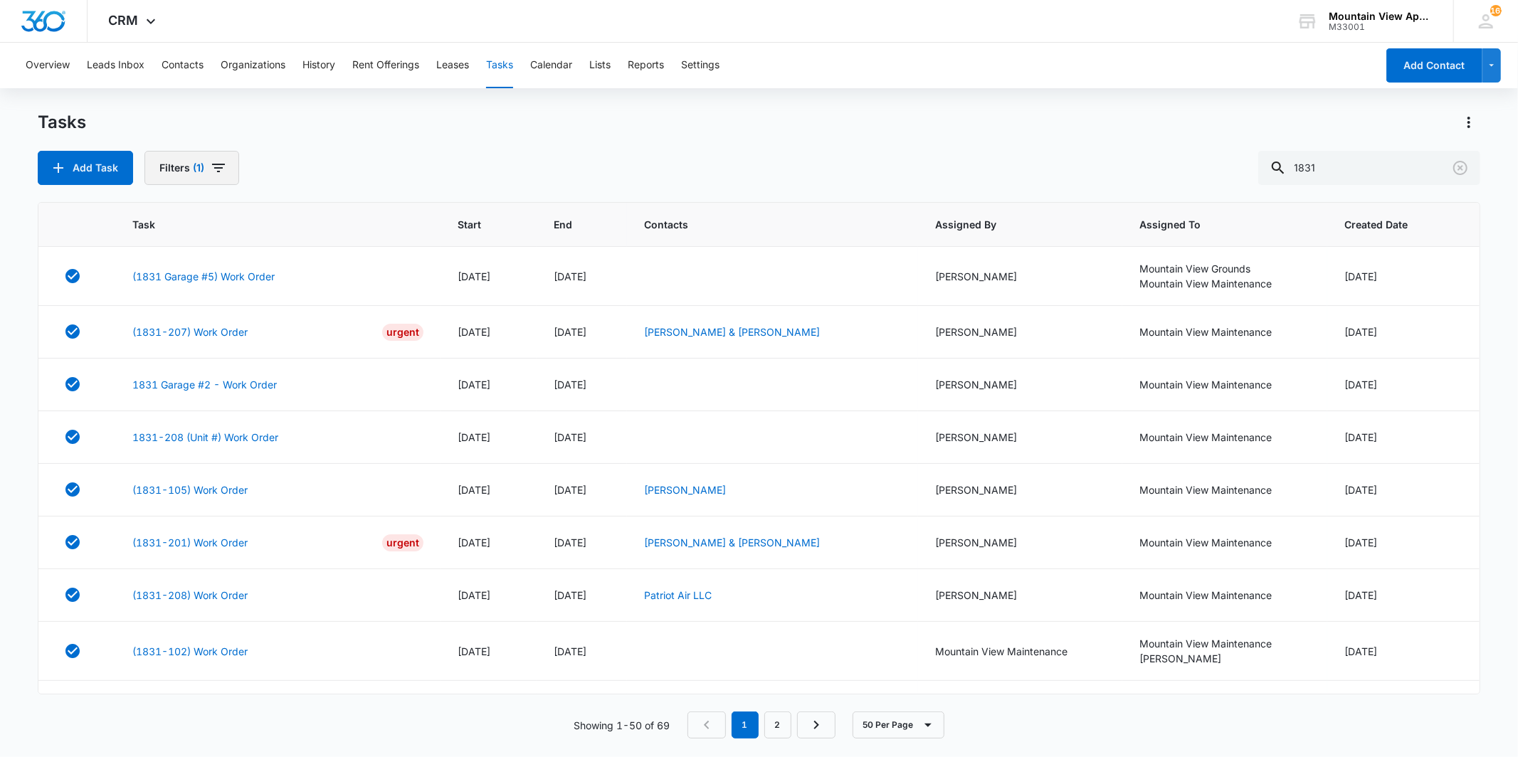
click at [213, 168] on icon "button" at bounding box center [218, 168] width 13 height 9
click at [201, 311] on label "Incomplete" at bounding box center [244, 314] width 164 height 15
click at [162, 314] on input "Incomplete" at bounding box center [162, 314] width 1 height 1
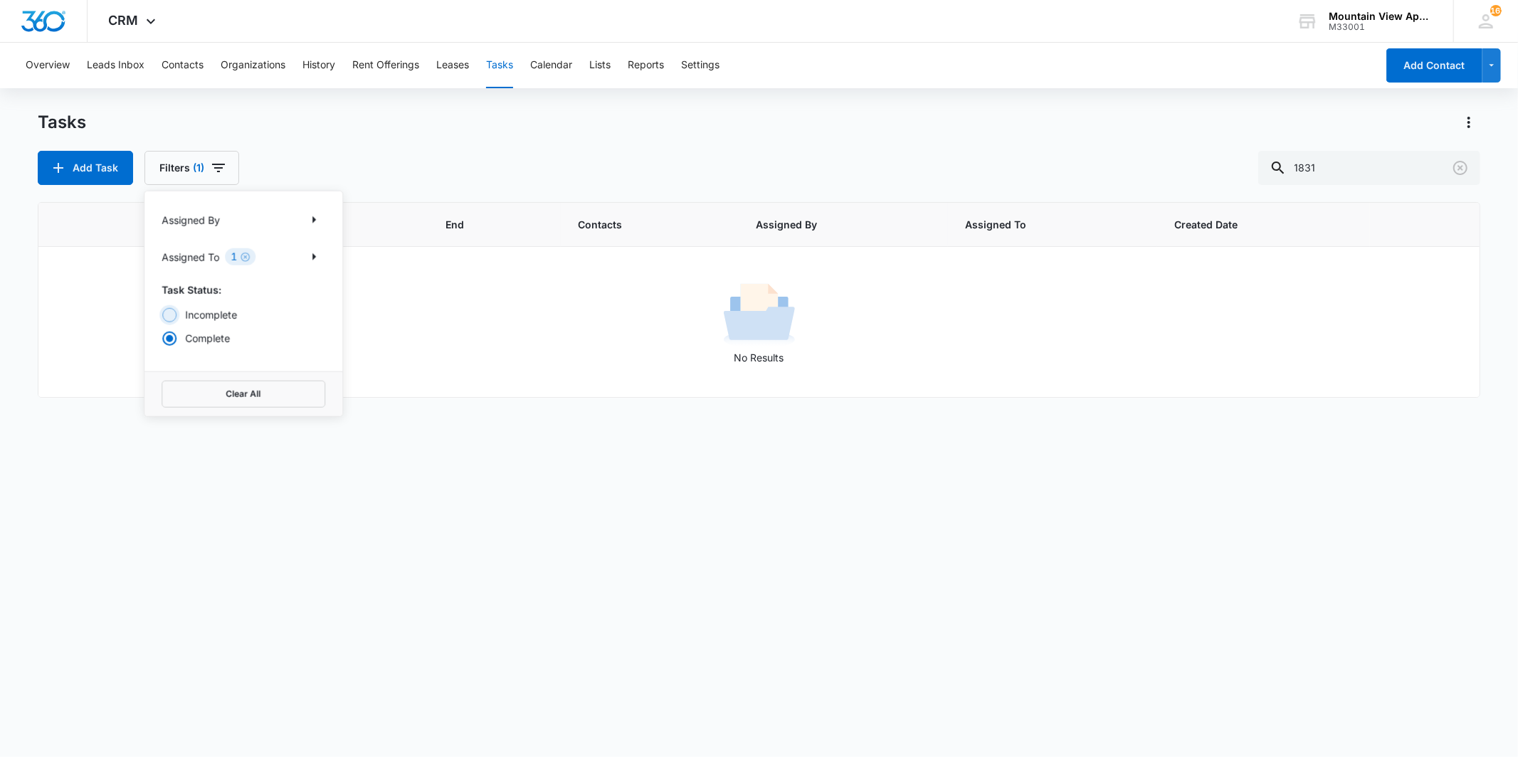
radio input "true"
click at [432, 139] on div "Tasks Add Task Filters (1) Assigned By Assigned To 1 Task Status: Incomplete Co…" at bounding box center [758, 148] width 1441 height 74
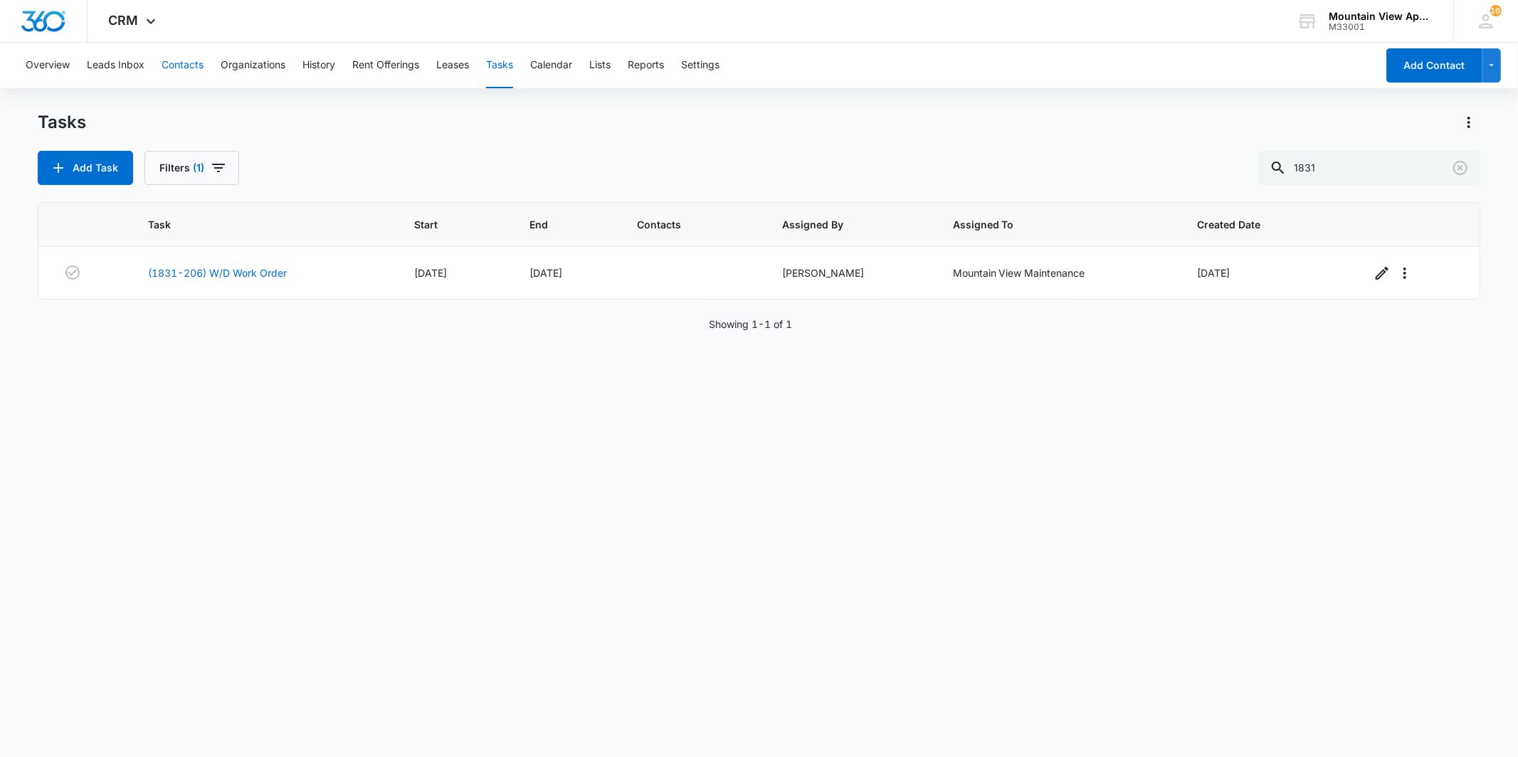
click at [174, 61] on button "Contacts" at bounding box center [183, 66] width 42 height 46
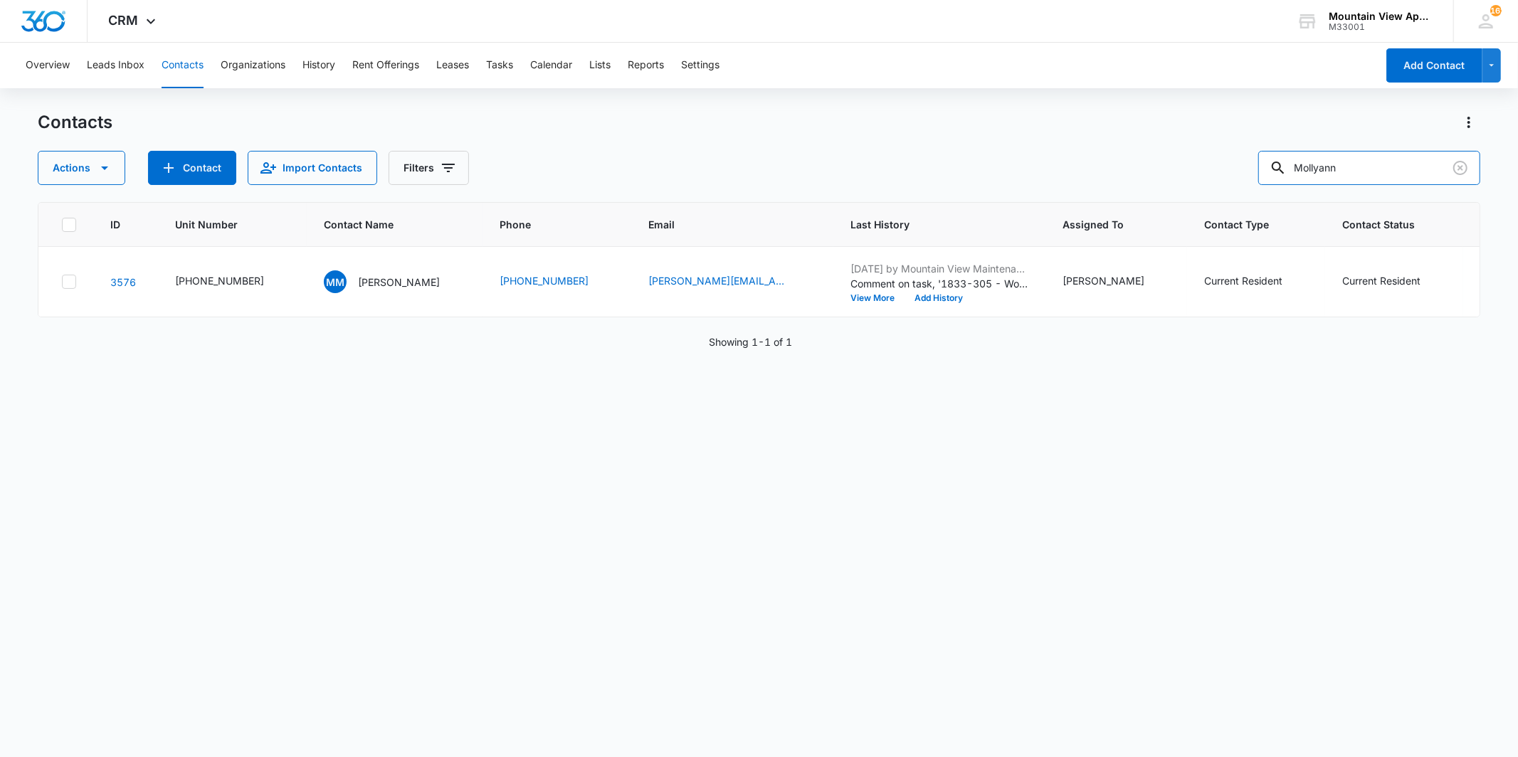
drag, startPoint x: 1346, startPoint y: 158, endPoint x: 1207, endPoint y: 174, distance: 140.4
click at [1210, 174] on div "Actions Contact Import Contacts Filters [PERSON_NAME]" at bounding box center [758, 168] width 1441 height 34
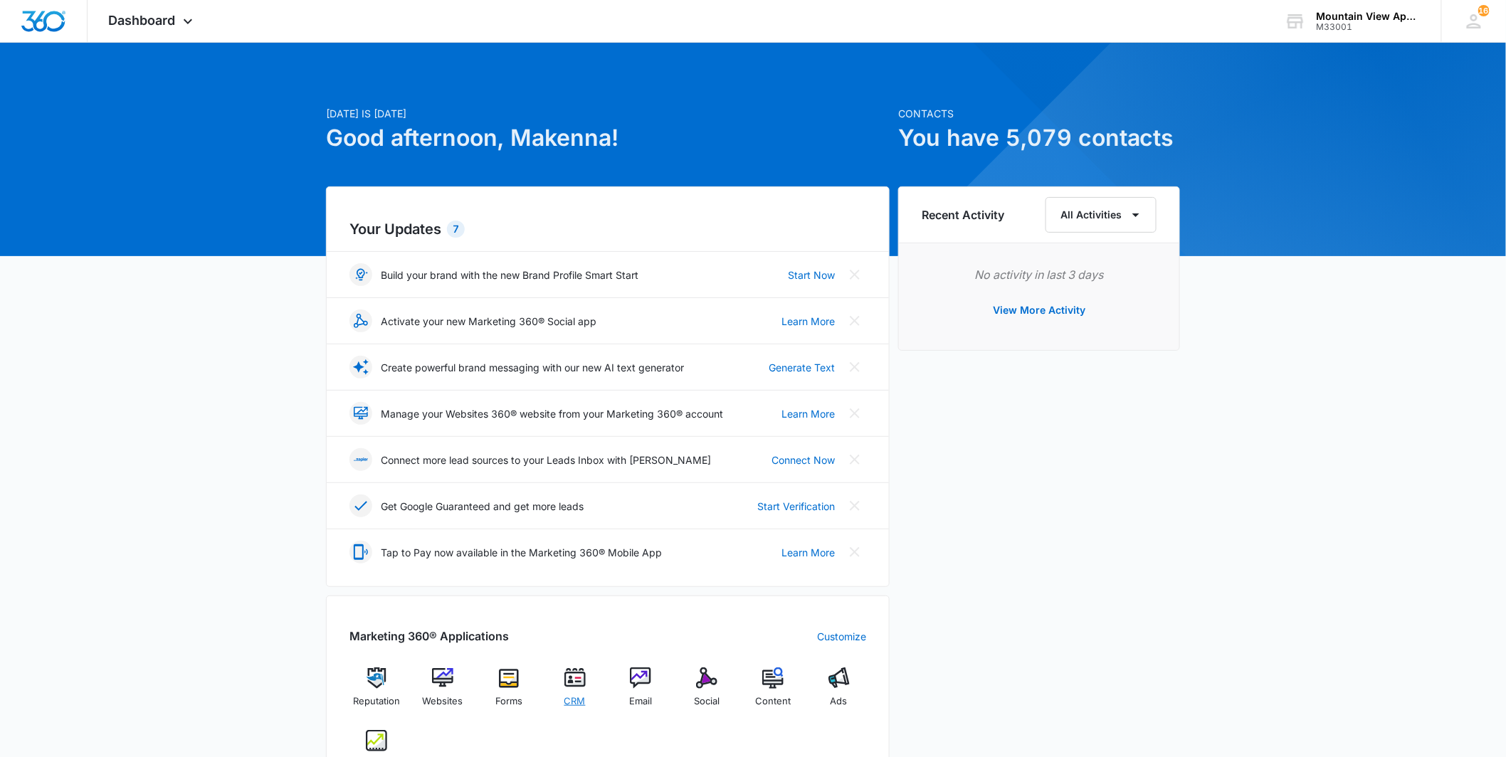
click at [581, 684] on img at bounding box center [574, 677] width 21 height 21
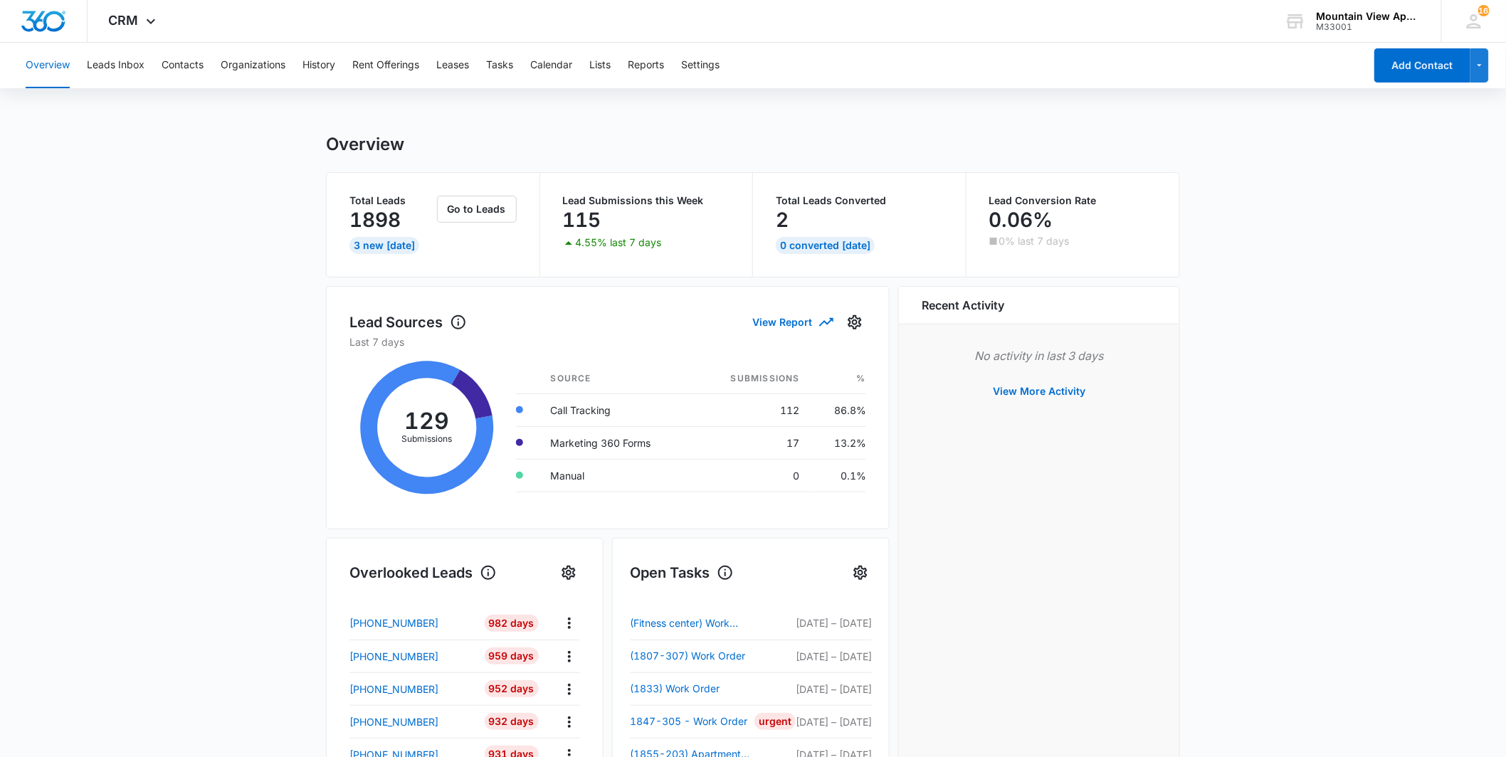
click at [205, 73] on div "Overview Leads Inbox Contacts Organizations History Rent Offerings Leases Tasks…" at bounding box center [690, 66] width 1347 height 46
click at [195, 69] on button "Contacts" at bounding box center [183, 66] width 42 height 46
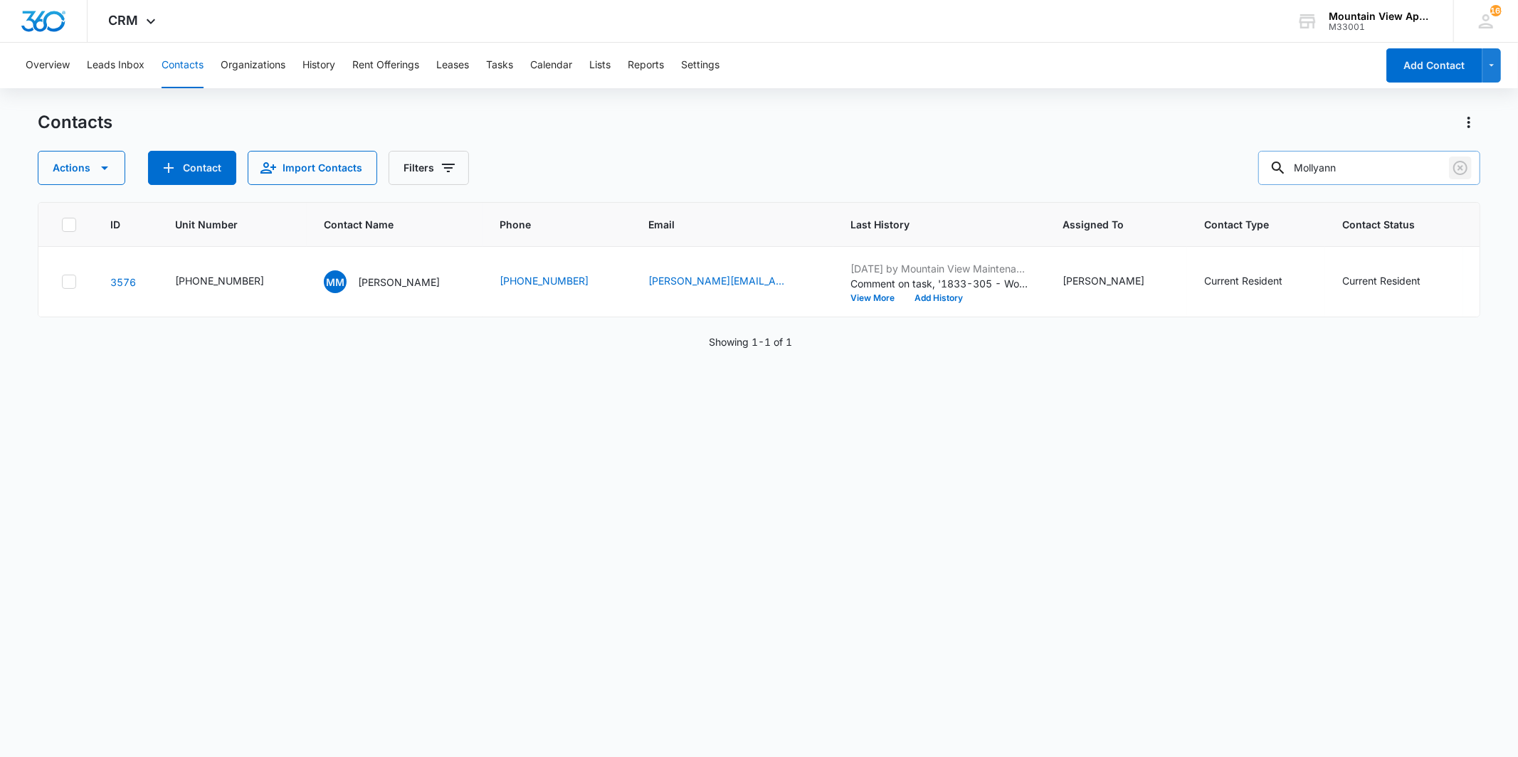
drag, startPoint x: 1449, startPoint y: 157, endPoint x: 1311, endPoint y: 168, distance: 137.7
click at [1311, 168] on div "Mollyann" at bounding box center [1369, 168] width 222 height 34
click at [1466, 168] on icon "Clear" at bounding box center [1460, 168] width 14 height 14
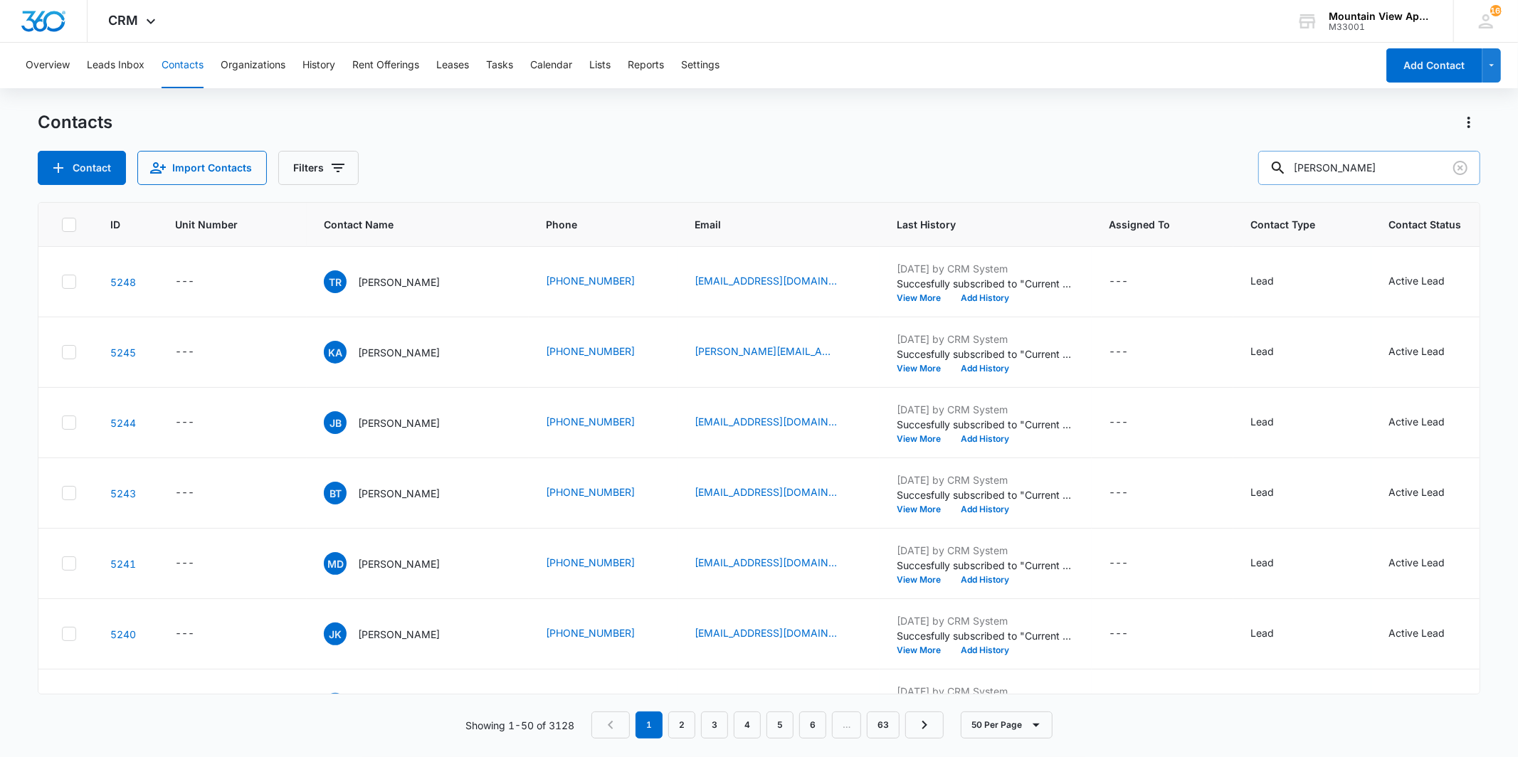
type input "cynthia"
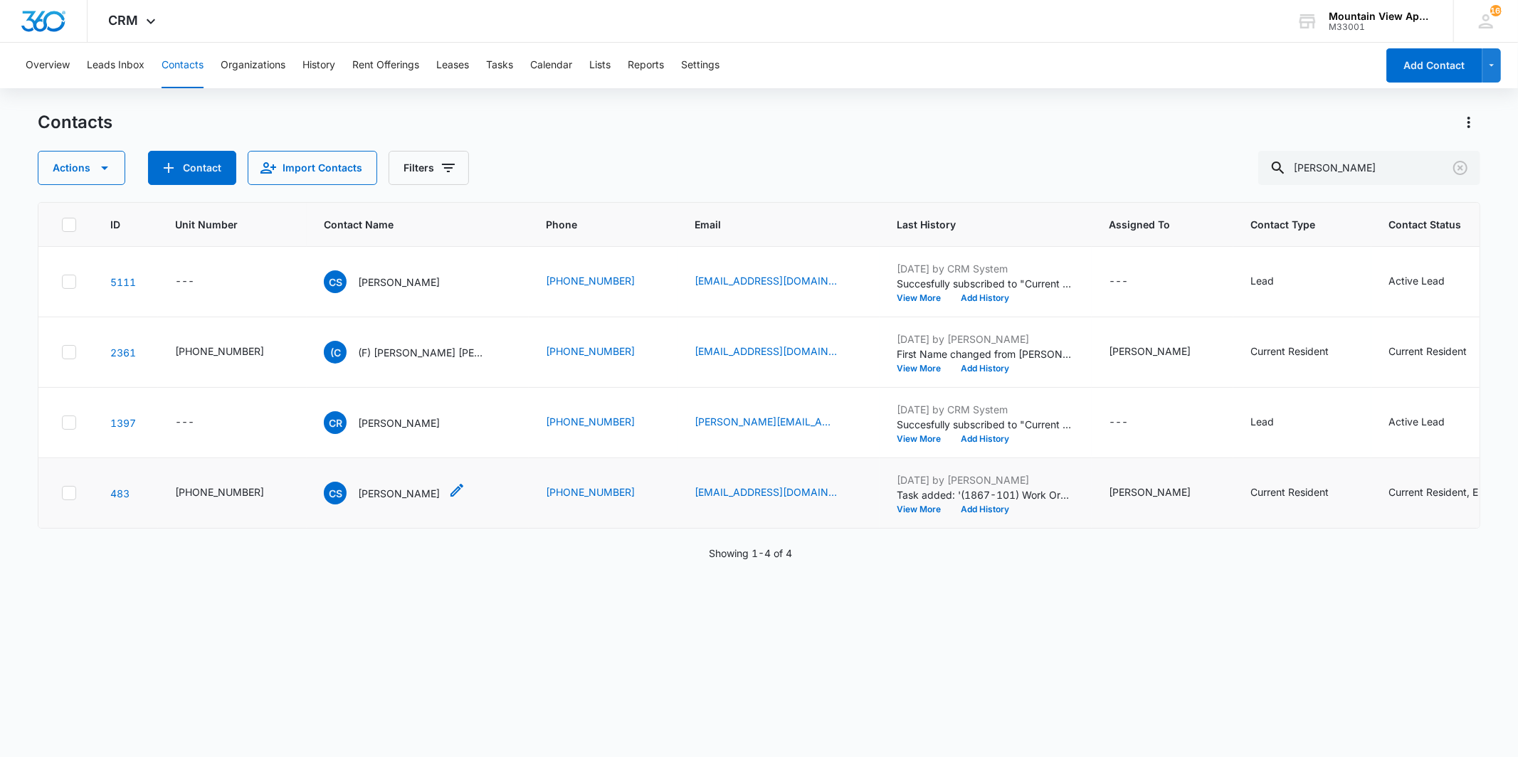
click at [390, 494] on p "[PERSON_NAME]" at bounding box center [399, 493] width 82 height 15
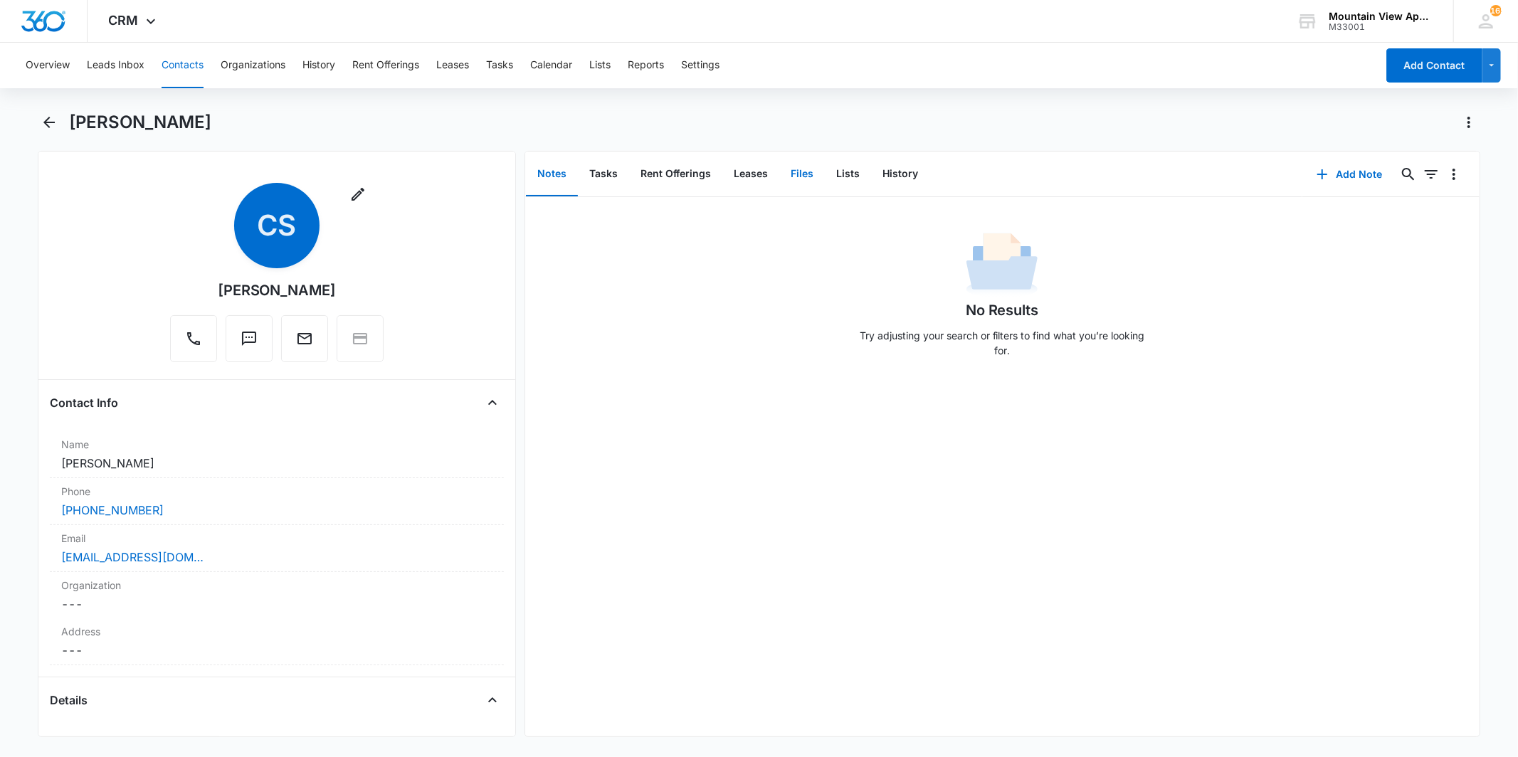
click at [813, 183] on button "Files" at bounding box center [802, 174] width 46 height 44
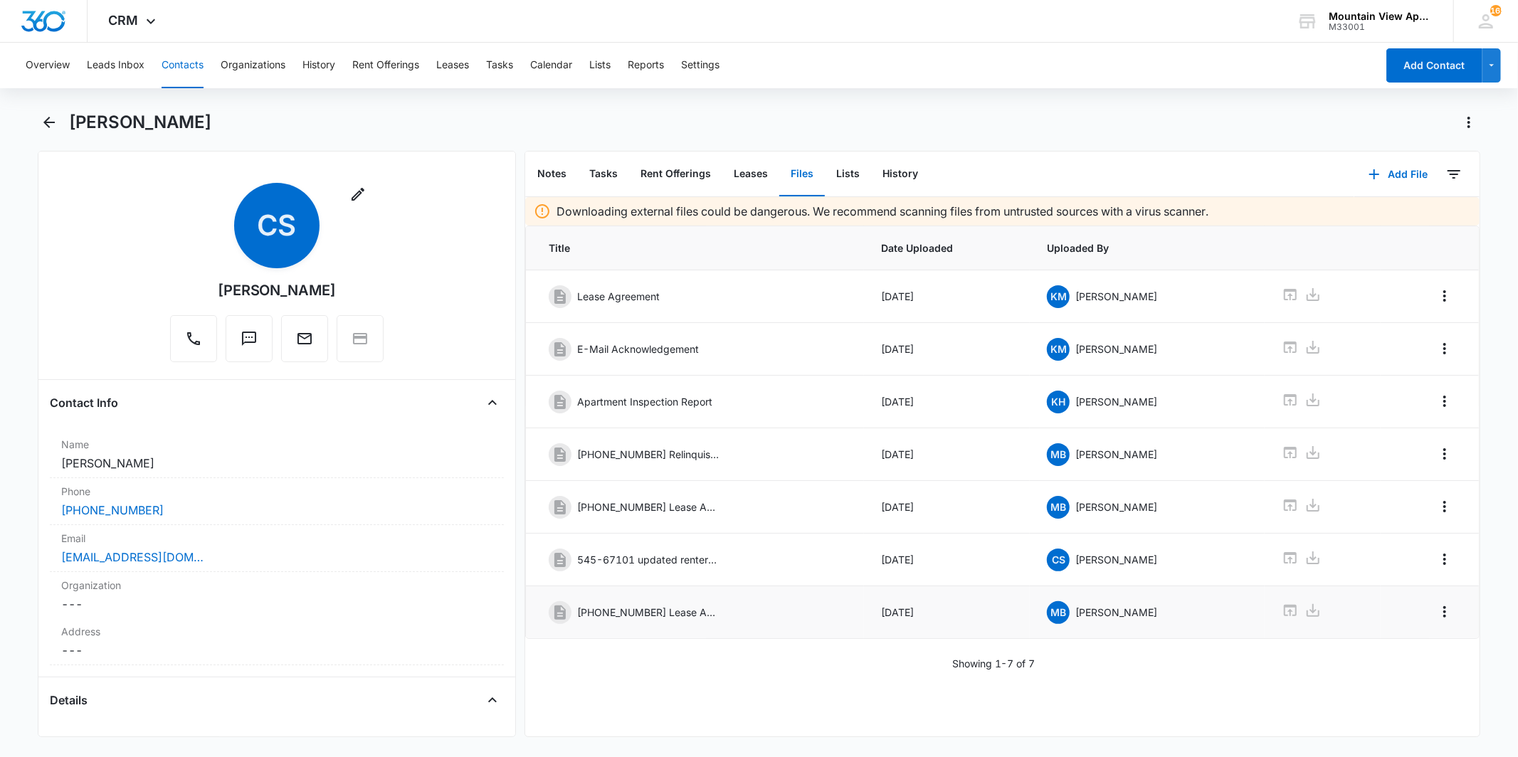
click at [1281, 619] on icon at bounding box center [1289, 610] width 17 height 17
